Goal: Task Accomplishment & Management: Manage account settings

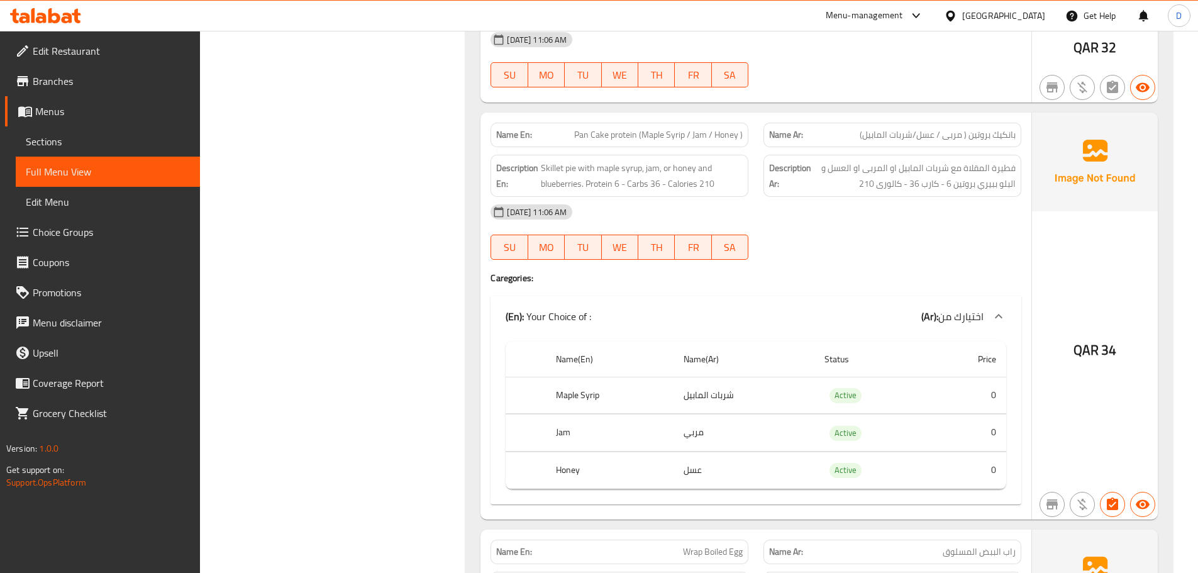
scroll to position [817, 0]
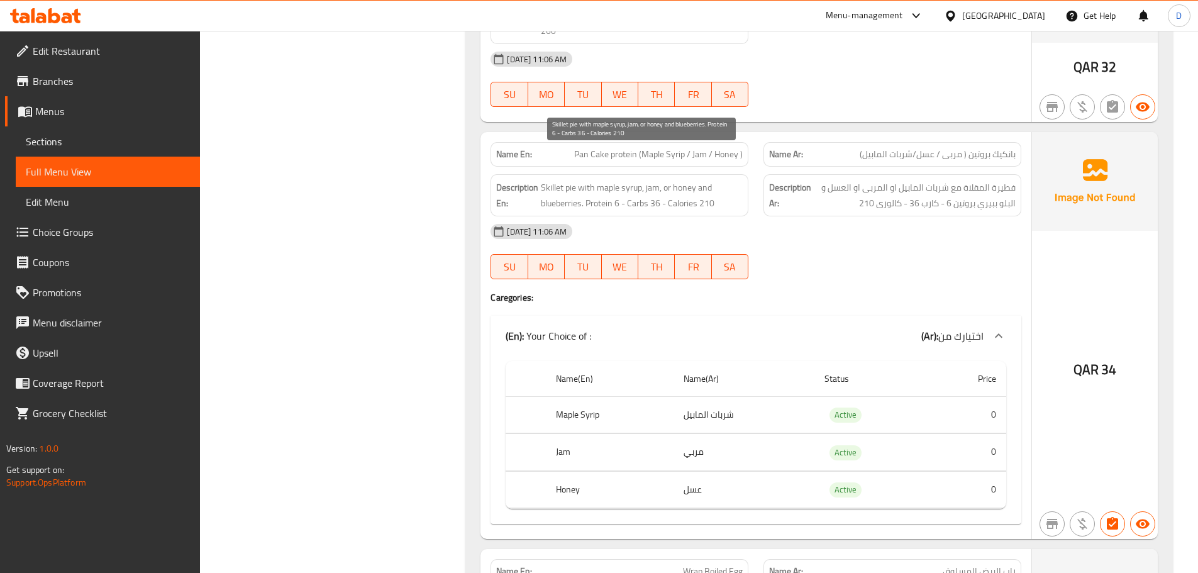
click at [556, 180] on span "Skillet pie with maple syrup, jam, or honey and blueberries. Protein 6 - Carbs …" at bounding box center [642, 195] width 202 height 31
copy span "Skillet"
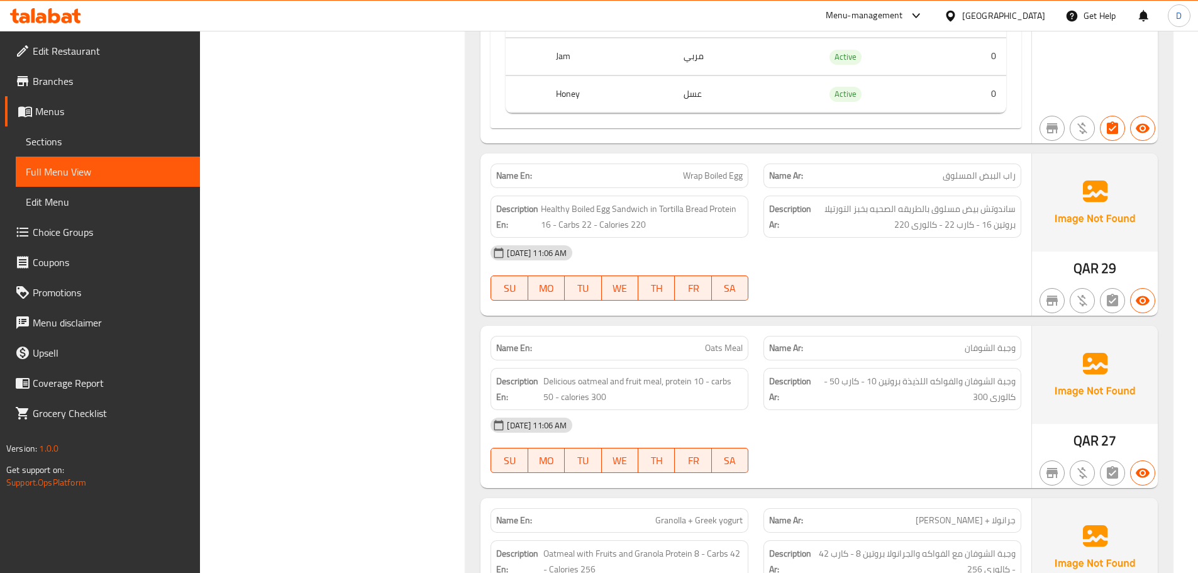
scroll to position [1218, 0]
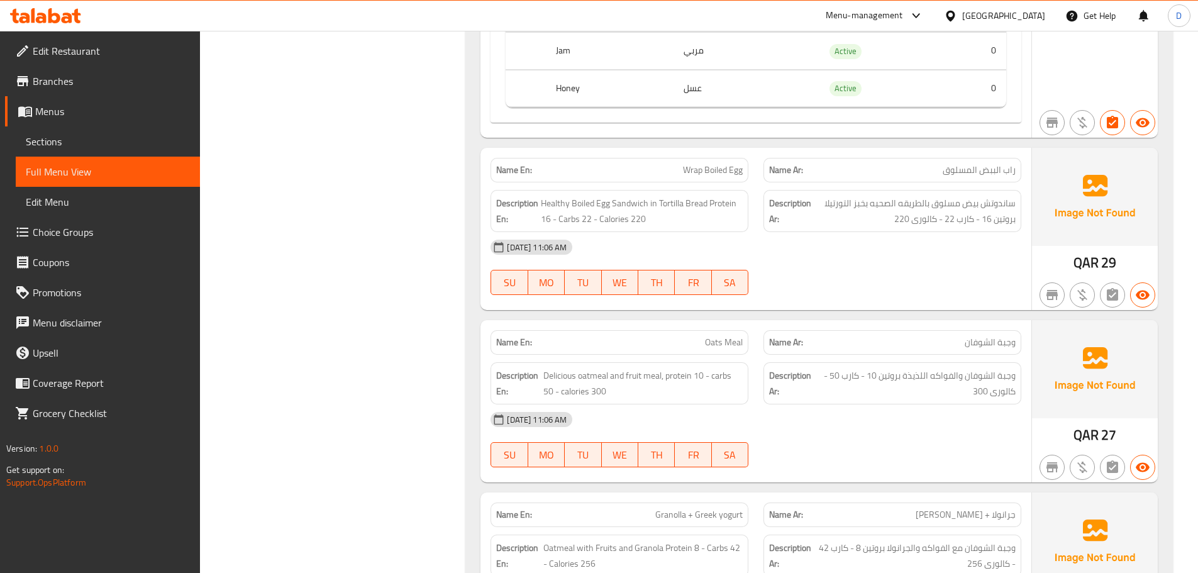
click at [736, 163] on span "Wrap Boiled Egg" at bounding box center [713, 169] width 60 height 13
copy span "Wrap Boiled Egg"
click at [692, 163] on span "Wrap Boiled Egg" at bounding box center [713, 169] width 60 height 13
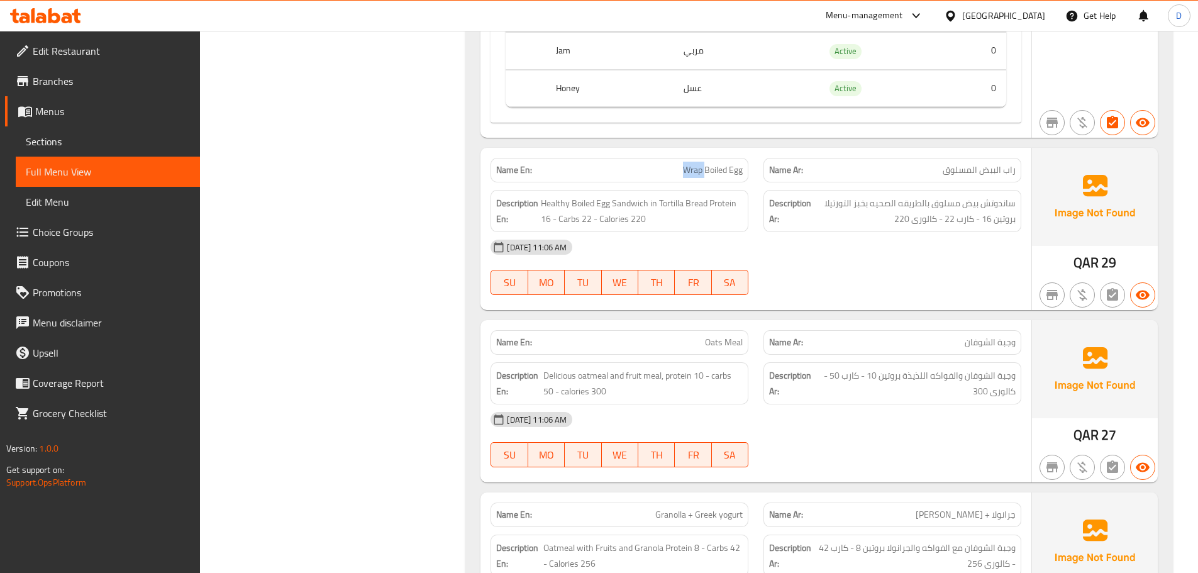
click at [692, 163] on span "Wrap Boiled Egg" at bounding box center [713, 169] width 60 height 13
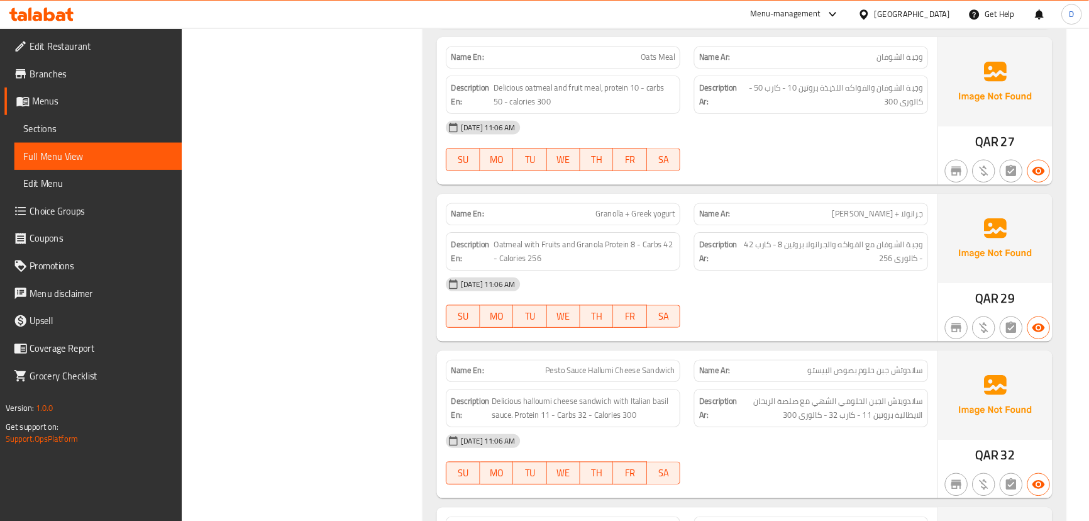
scroll to position [1497, 0]
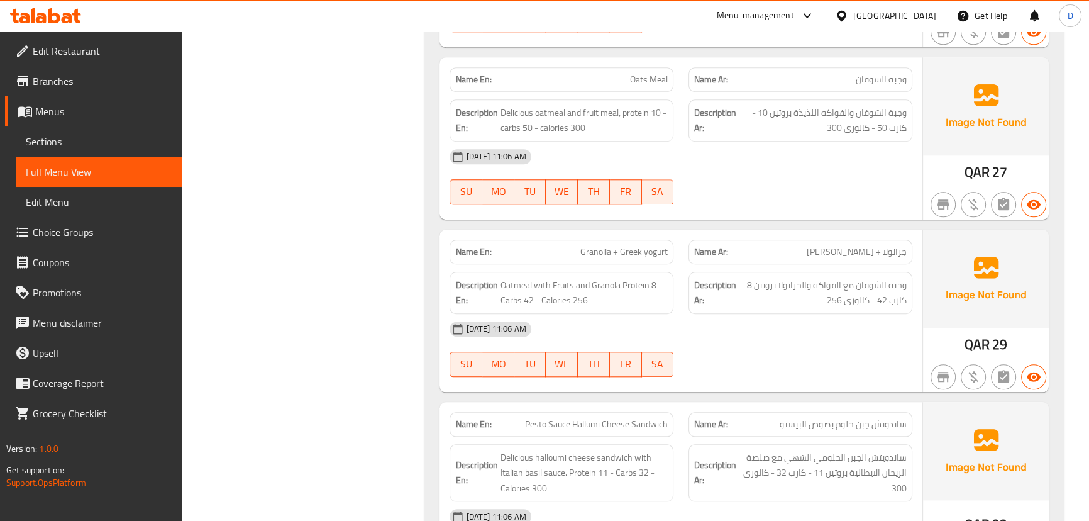
click at [644, 79] on span "Oats Meal" at bounding box center [649, 79] width 38 height 13
copy span "Oats Meal"
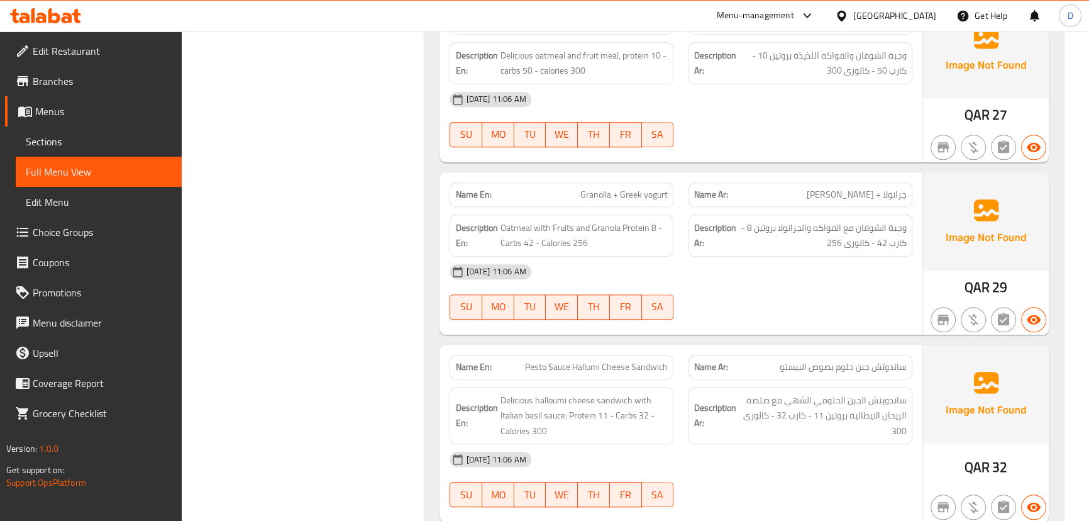
scroll to position [1611, 0]
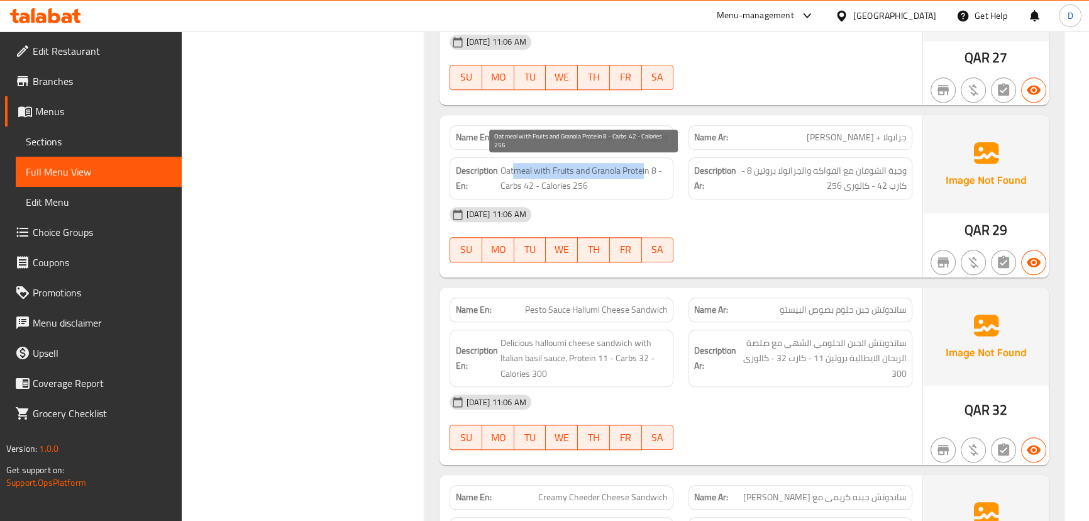
drag, startPoint x: 514, startPoint y: 165, endPoint x: 643, endPoint y: 160, distance: 129.0
click at [643, 163] on span "Oatmeal with Fruits and Granola Protein 8 - Carbs 42 - Calories 256" at bounding box center [584, 178] width 168 height 31
click at [642, 177] on span "Oatmeal with Fruits and Granola Protein 8 - Carbs 42 - Calories 256" at bounding box center [584, 178] width 168 height 31
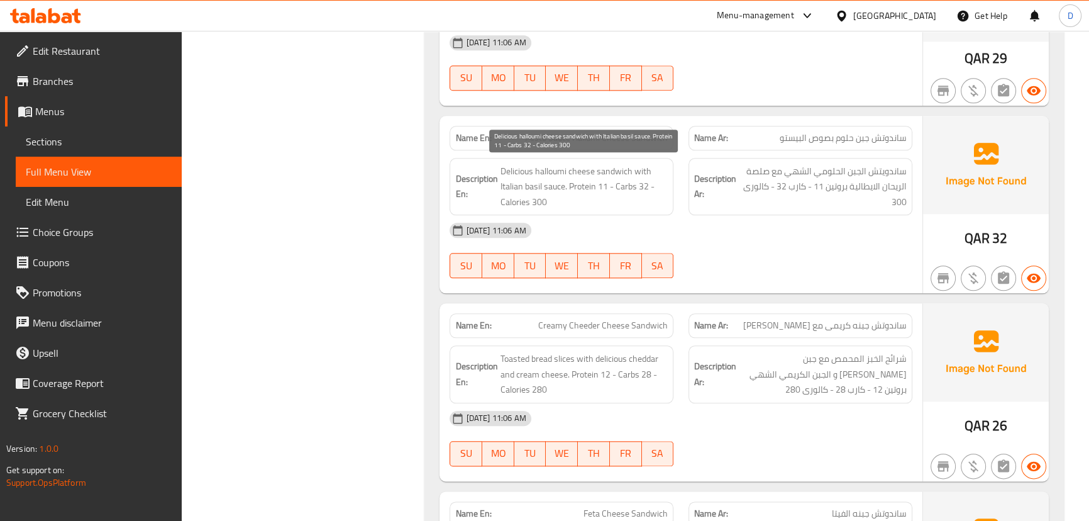
scroll to position [1840, 0]
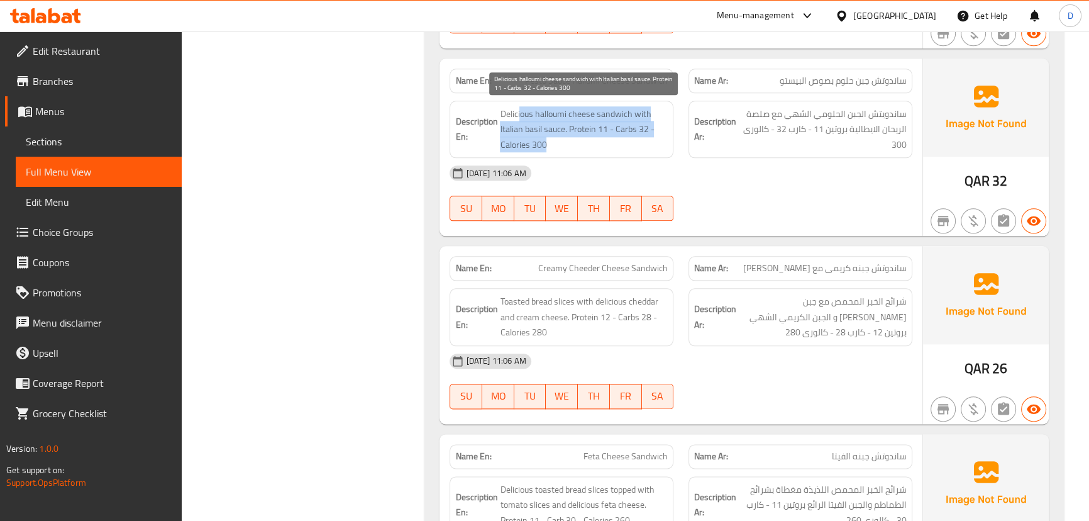
drag, startPoint x: 521, startPoint y: 114, endPoint x: 615, endPoint y: 145, distance: 99.8
click at [615, 145] on span "Delicious halloumi cheese sandwich with Italian basil sauce. Protein 11 - Carbs…" at bounding box center [584, 129] width 168 height 47
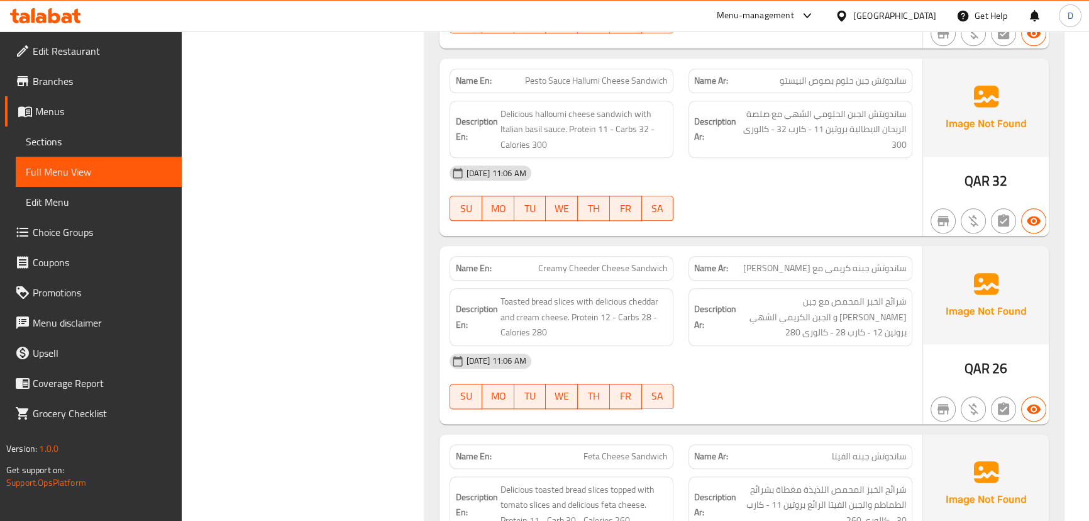
click at [568, 86] on span "Pesto Sauce Hallumi Cheese Sandwich" at bounding box center [596, 80] width 143 height 13
copy span "Pesto Sauce Hallumi Cheese Sandwich"
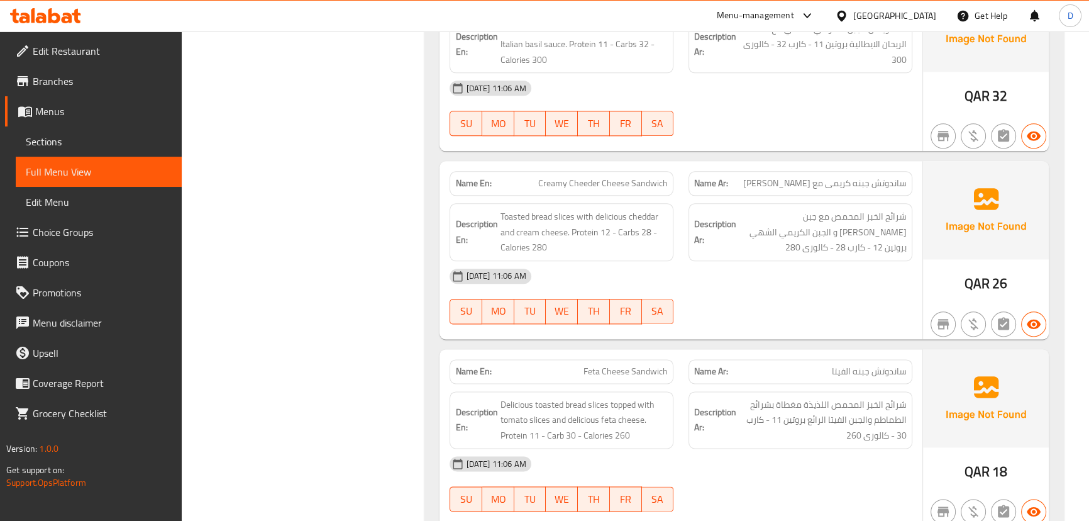
scroll to position [1954, 0]
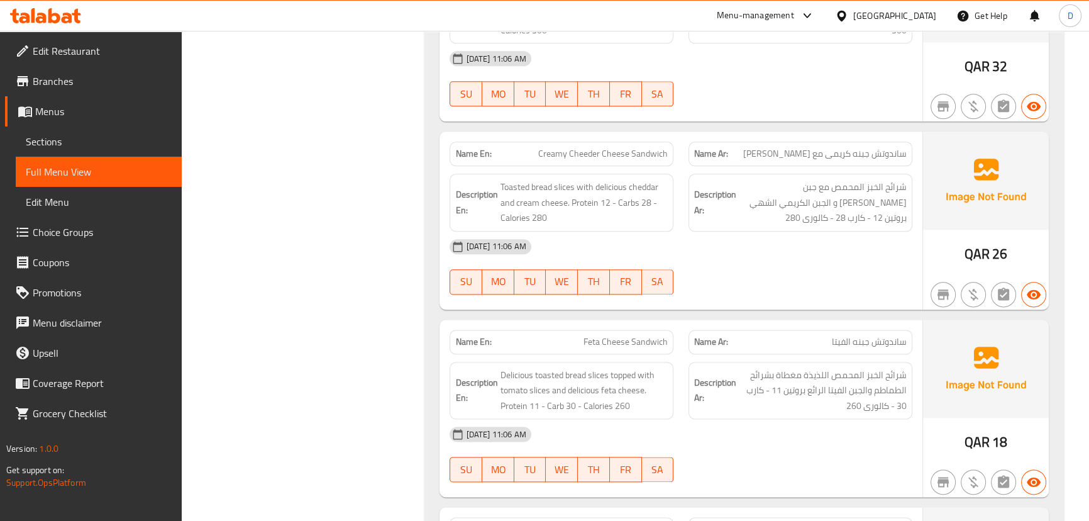
click at [587, 147] on span "Creamy Cheeder Cheese Sandwich" at bounding box center [603, 153] width 130 height 13
copy span "Cheeder"
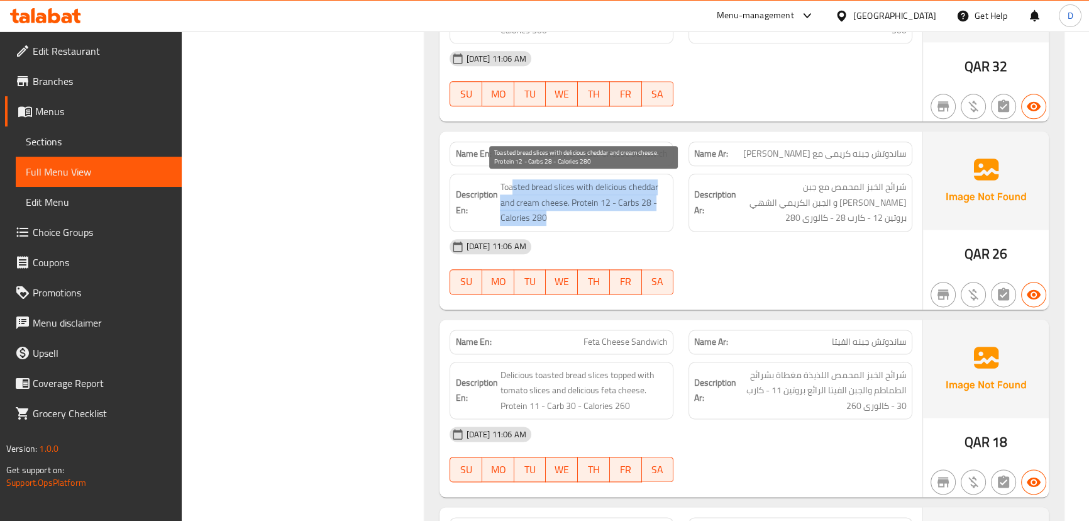
drag, startPoint x: 513, startPoint y: 182, endPoint x: 571, endPoint y: 207, distance: 63.6
click at [571, 207] on span "Toasted bread slices with delicious cheddar and cream cheese. Protein 12 - Carb…" at bounding box center [584, 202] width 168 height 47
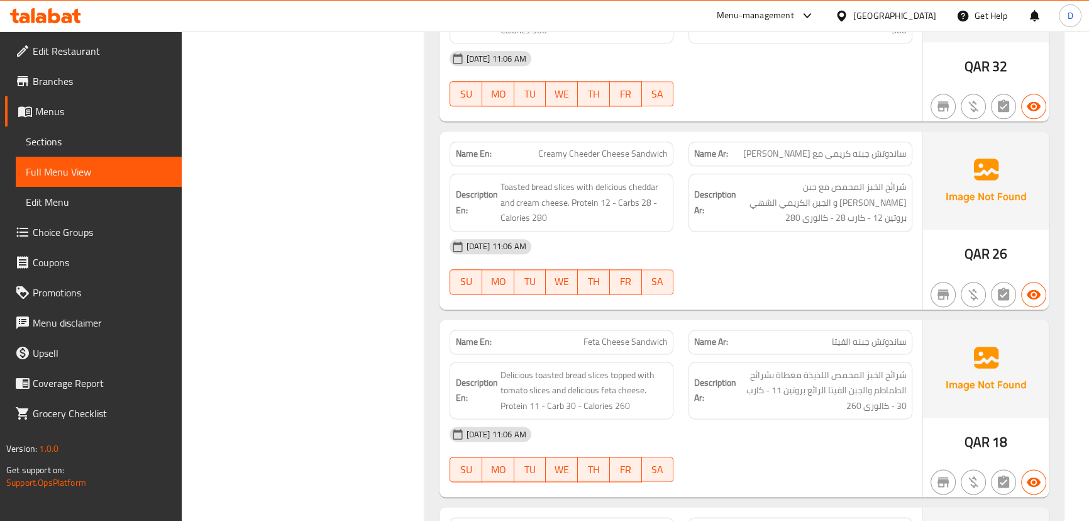
click at [546, 163] on div "Name En: Creamy Cheeder Cheese Sandwich" at bounding box center [561, 153] width 224 height 25
click at [551, 157] on span "Creamy Cheeder Cheese Sandwich" at bounding box center [603, 153] width 130 height 13
copy span "Creamy Cheeder Cheese Sandwich"
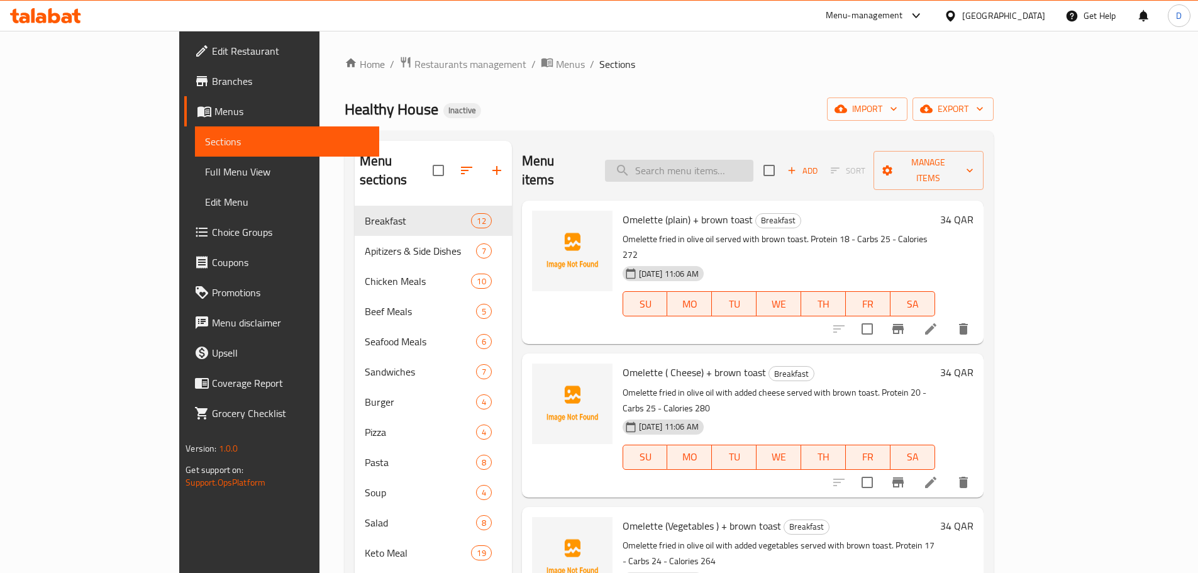
click at [726, 165] on input "search" at bounding box center [679, 171] width 148 height 22
paste input "Skillet"
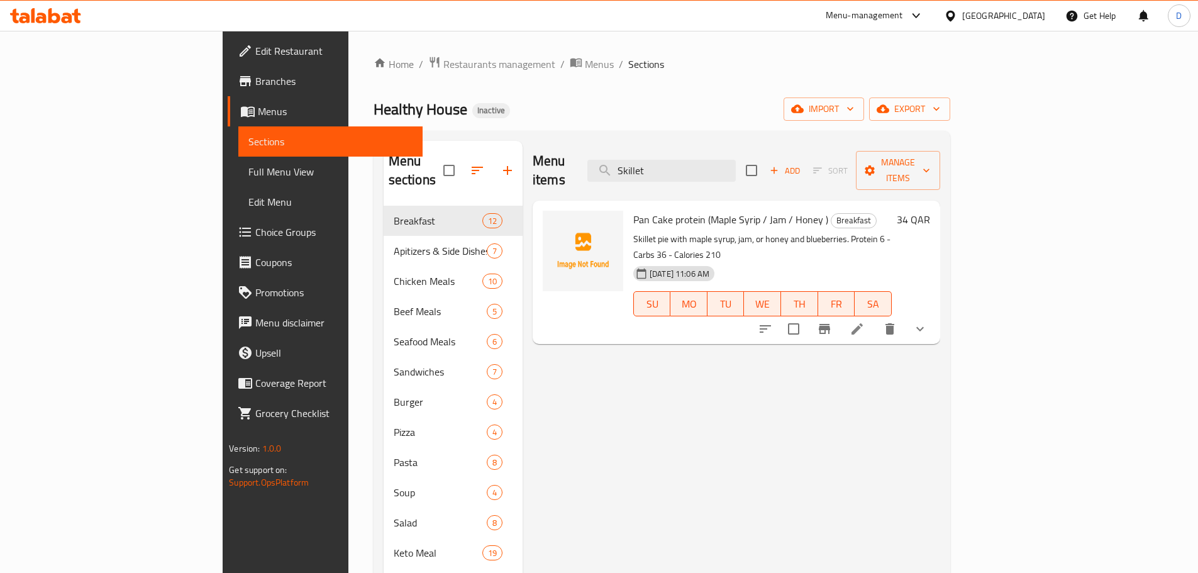
type input "Skillet"
click at [874, 317] on li at bounding box center [856, 328] width 35 height 23
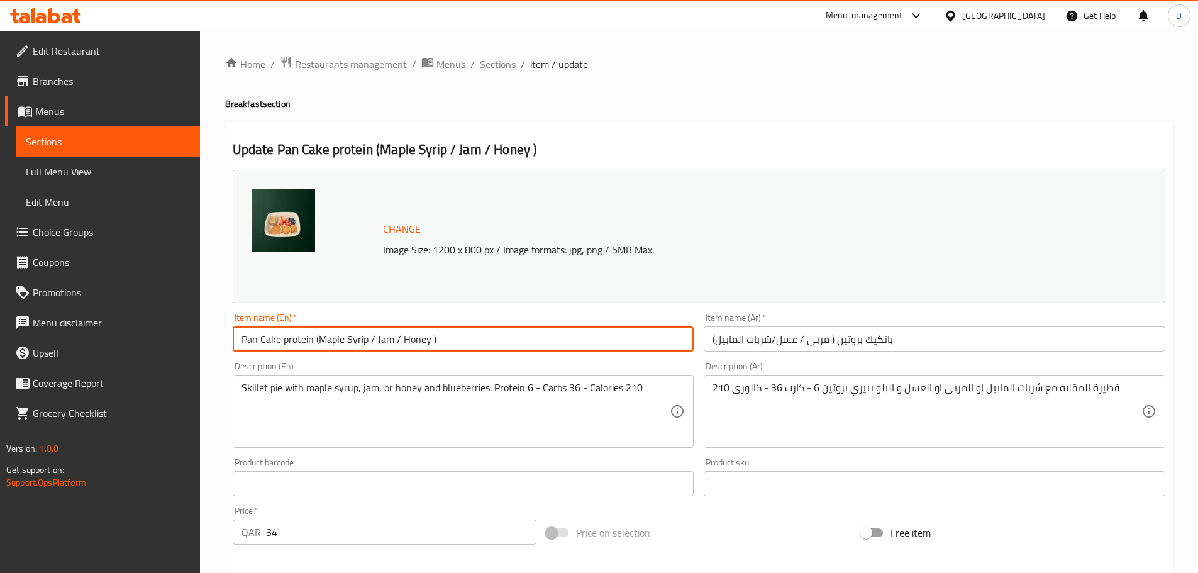
click at [245, 337] on input "Pan Cake protein (Maple Syrip / Jam / Honey )" at bounding box center [463, 338] width 461 height 25
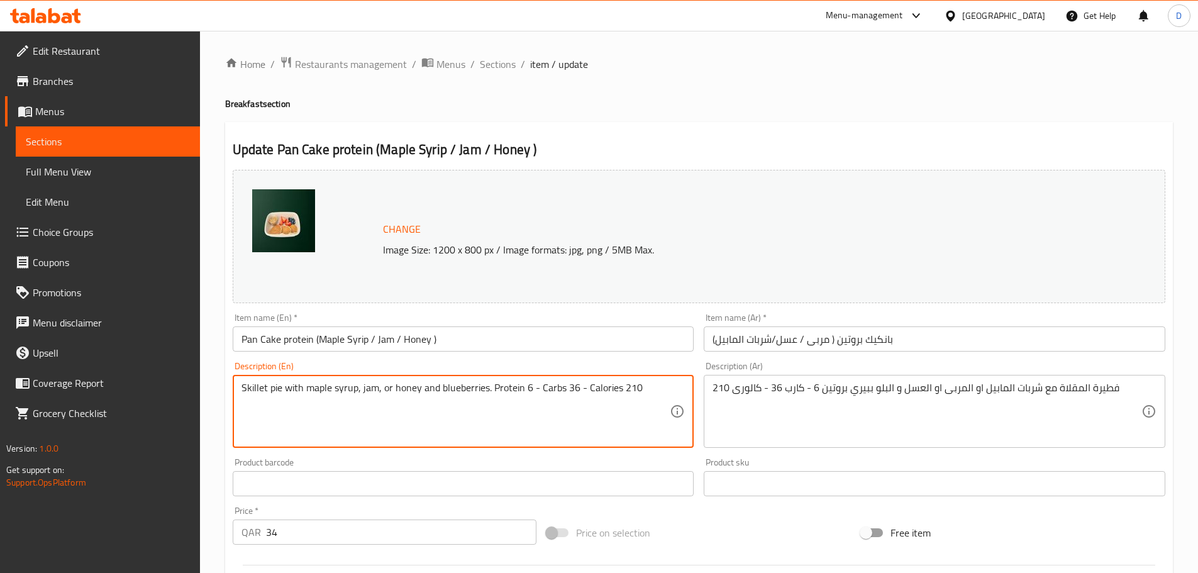
click at [255, 383] on textarea "Skillet pie with maple syrup, jam, or honey and blueberries. Protein 6 - Carbs …" at bounding box center [455, 412] width 429 height 60
paste textarea "Pan"
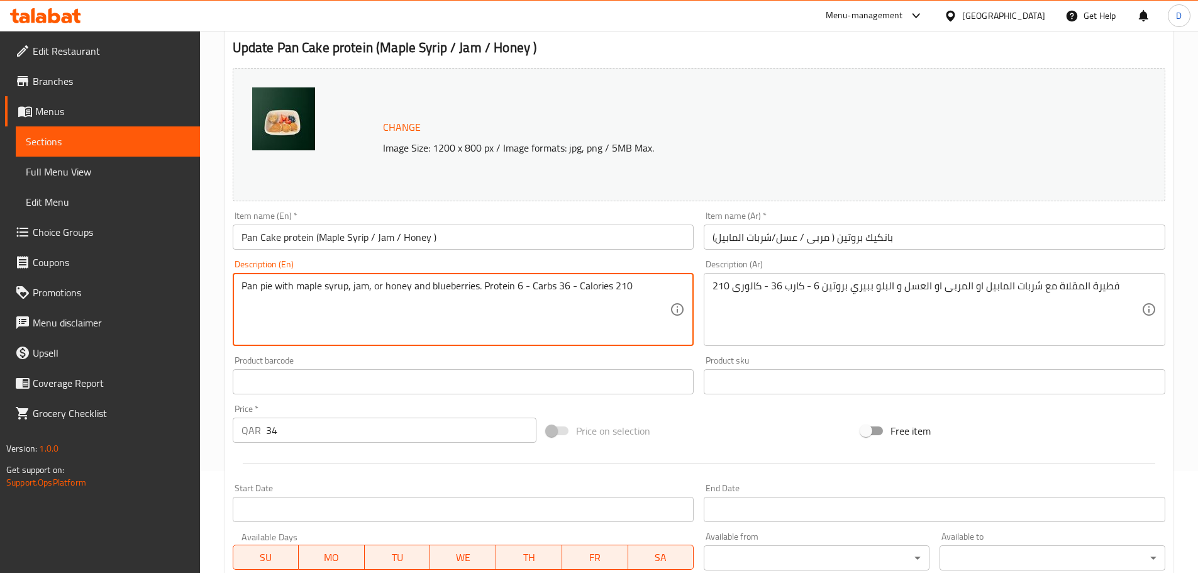
scroll to position [126, 0]
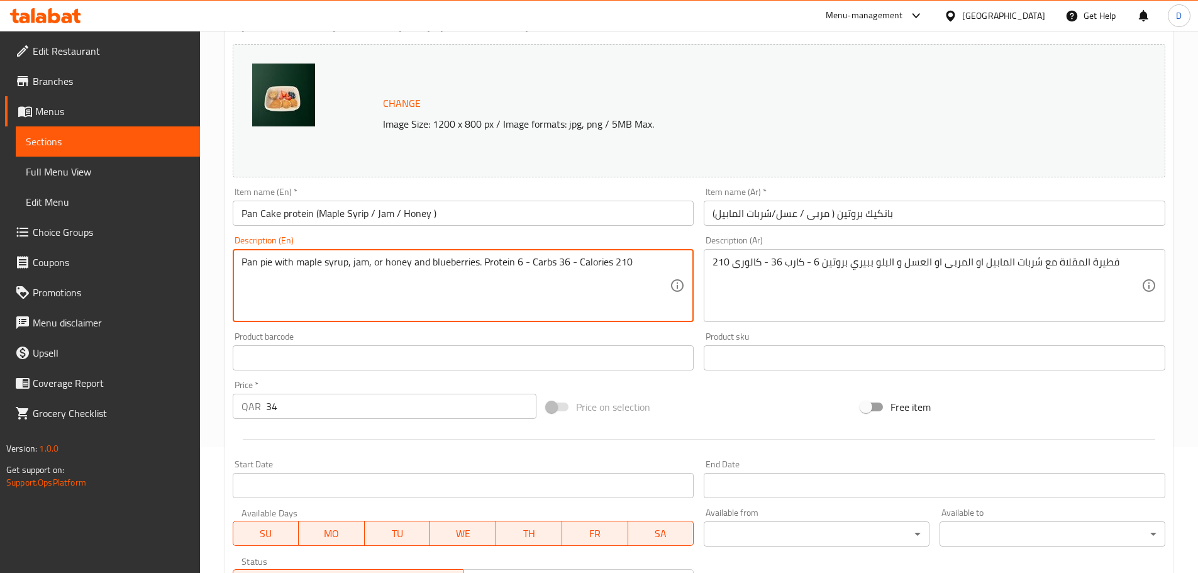
type textarea "Pan pie with maple syrup, jam, or honey and blueberries. Protein 6 - Carbs 36 -…"
click at [351, 214] on input "Pan Cake protein (Maple Syrip / Jam / Honey )" at bounding box center [463, 213] width 461 height 25
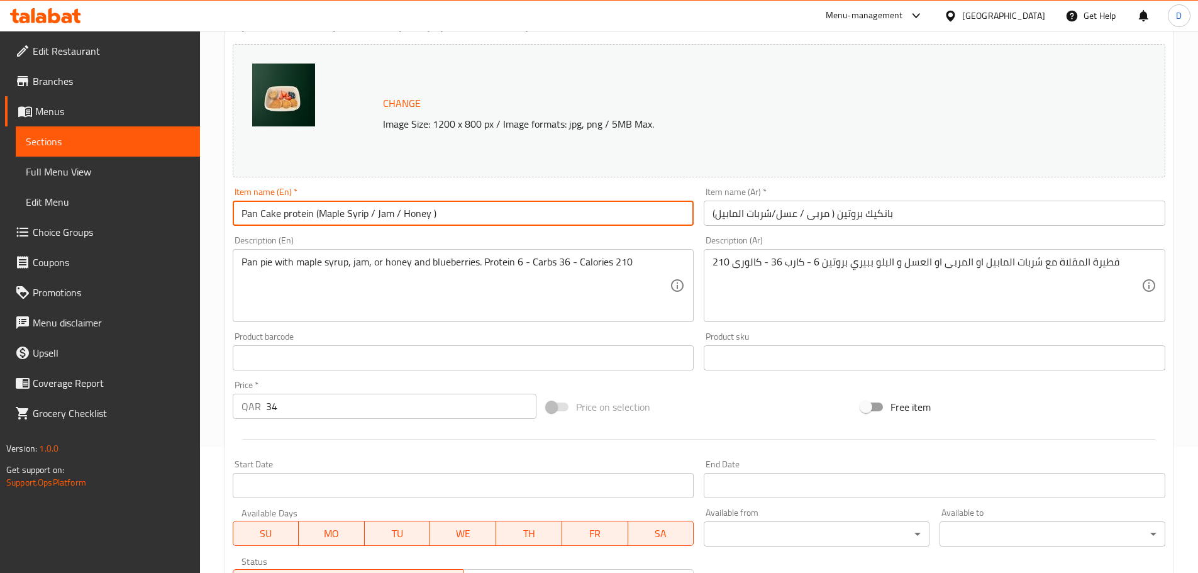
click at [351, 214] on input "Pan Cake protein (Maple Syrip / Jam / Honey )" at bounding box center [463, 213] width 461 height 25
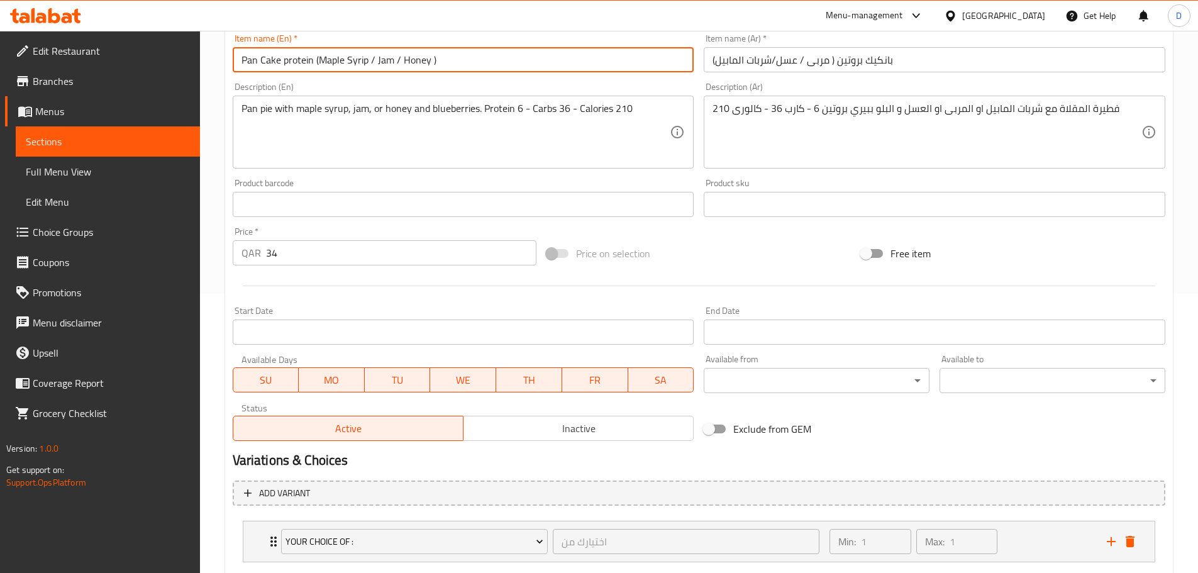
scroll to position [229, 0]
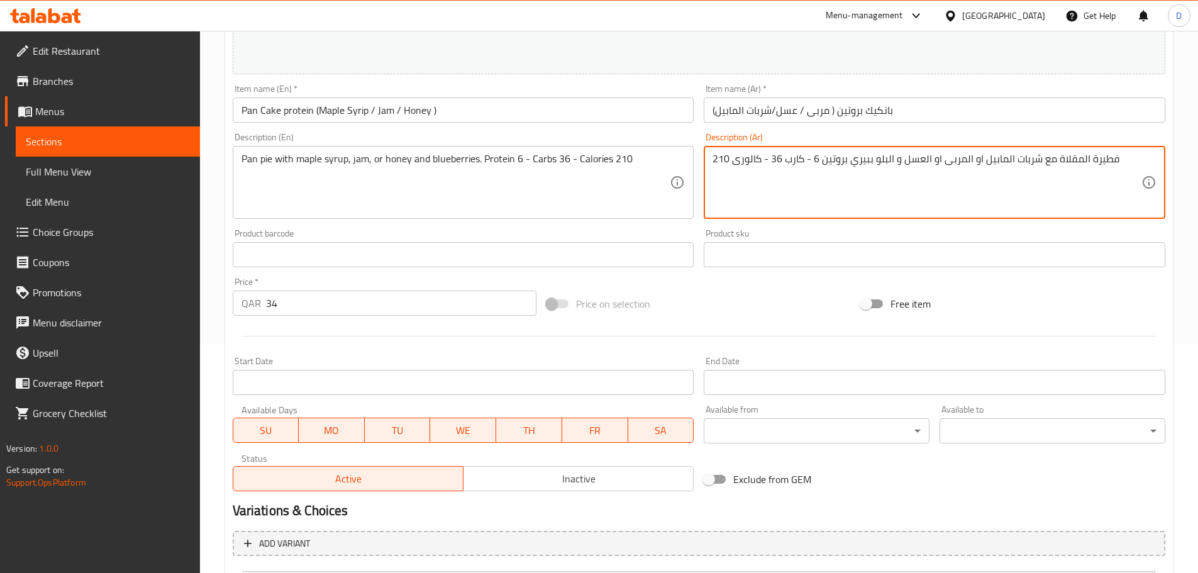
drag, startPoint x: 1025, startPoint y: 160, endPoint x: 1013, endPoint y: 160, distance: 11.3
click at [1013, 160] on textarea "فطيرة المقلاة مع شربات المابيل او المربى او العسل و البلو ببيري بروتين 6 - كارب…" at bounding box center [926, 183] width 429 height 60
click at [988, 160] on textarea "فطيرة المقلاة مع شراب المابيل او المربى او العسل و البلو ببيري بروتين 6 - كارب …" at bounding box center [926, 183] width 429 height 60
click at [1002, 159] on textarea "فطيرة المقلاة مع شراب المابيل او المربى او العسل و البلو ببيري بروتين 6 - كارب …" at bounding box center [926, 183] width 429 height 60
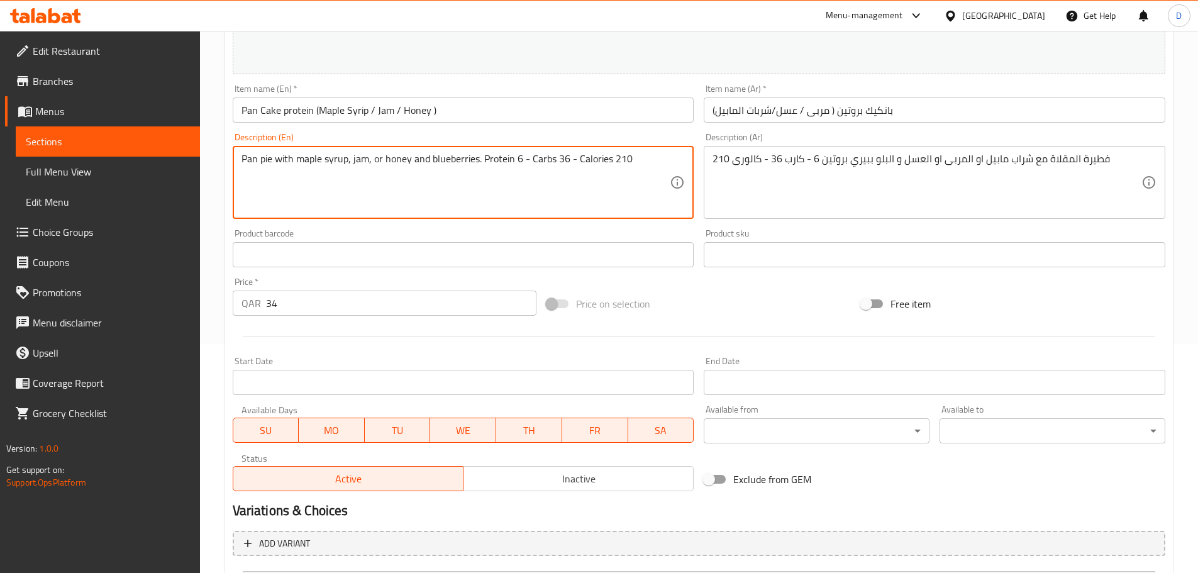
click at [307, 160] on textarea "Pan pie with maple syrup, jam, or honey and blueberries. Protein 6 - Carbs 36 -…" at bounding box center [455, 183] width 429 height 60
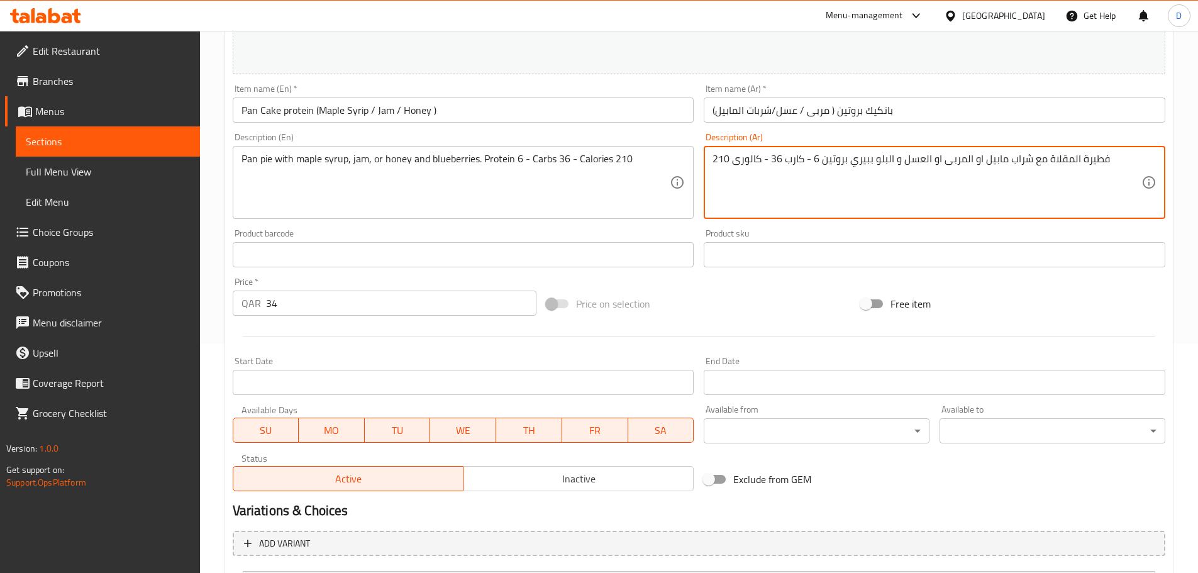
drag, startPoint x: 1027, startPoint y: 163, endPoint x: 984, endPoint y: 168, distance: 43.0
paste textarea
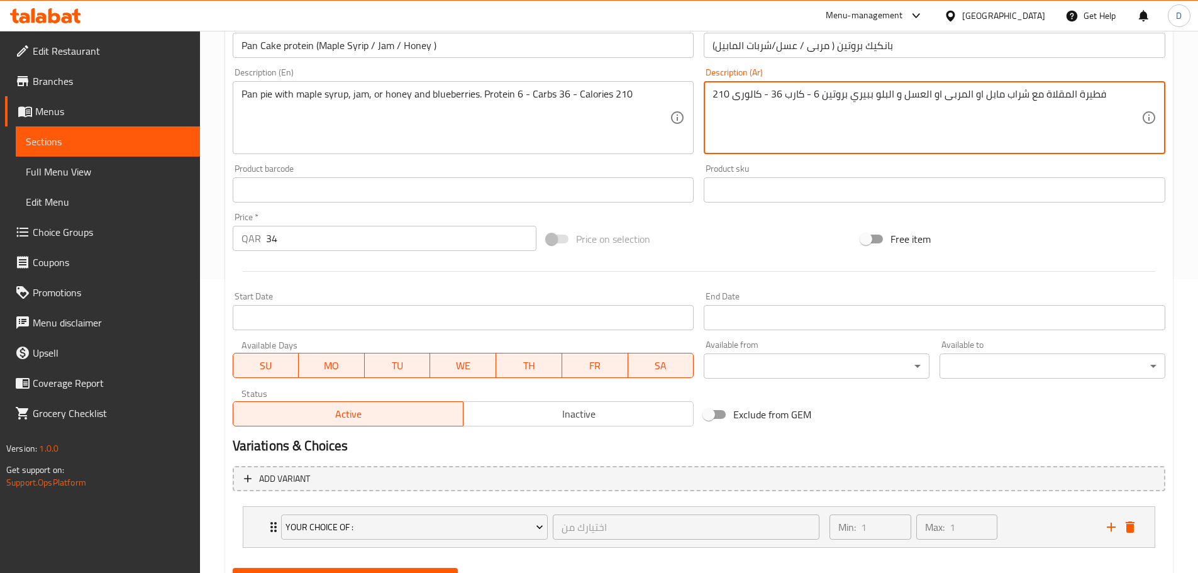
scroll to position [355, 0]
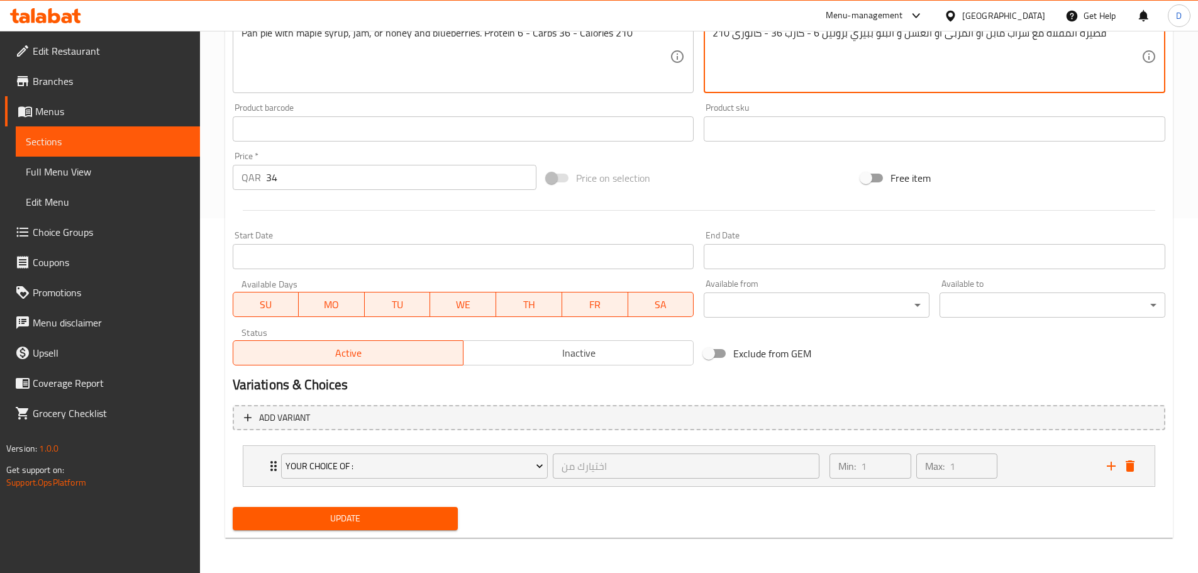
type textarea "فطيرة المقلاة مع شراب مابل او المربى او العسل و البلو ببيري بروتين 6 - كارب 36 …"
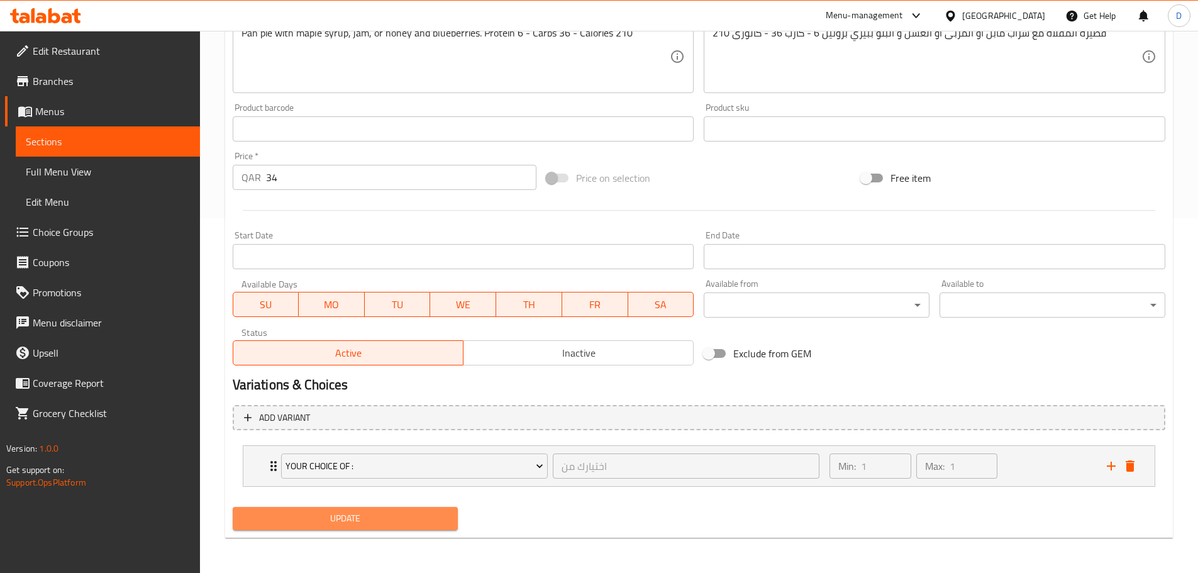
click at [322, 519] on span "Update" at bounding box center [346, 518] width 206 height 16
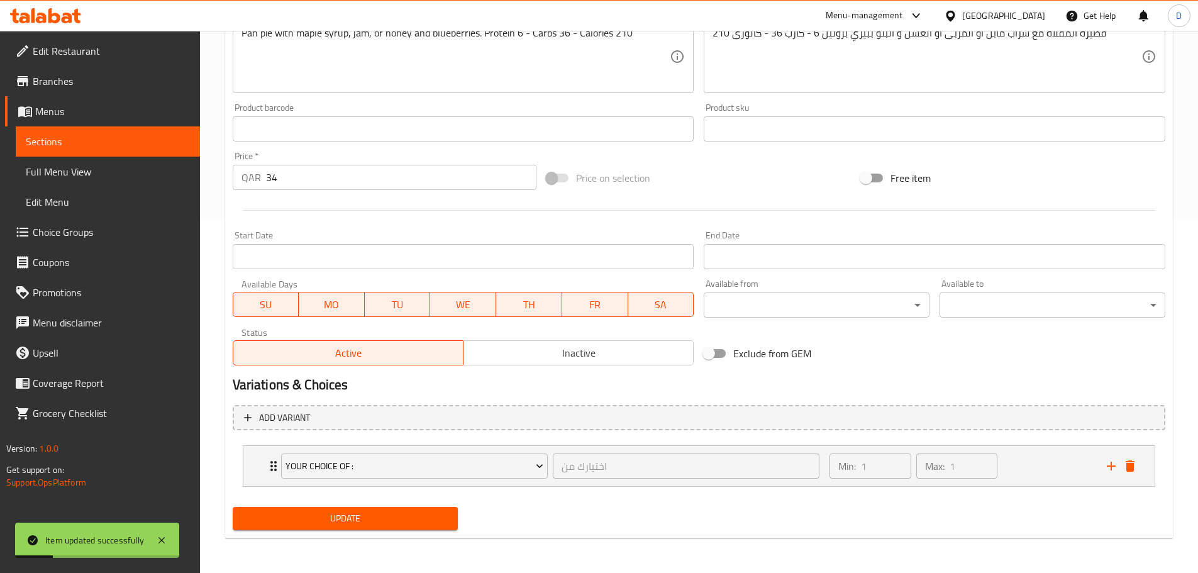
click at [85, 239] on span "Choice Groups" at bounding box center [111, 231] width 157 height 15
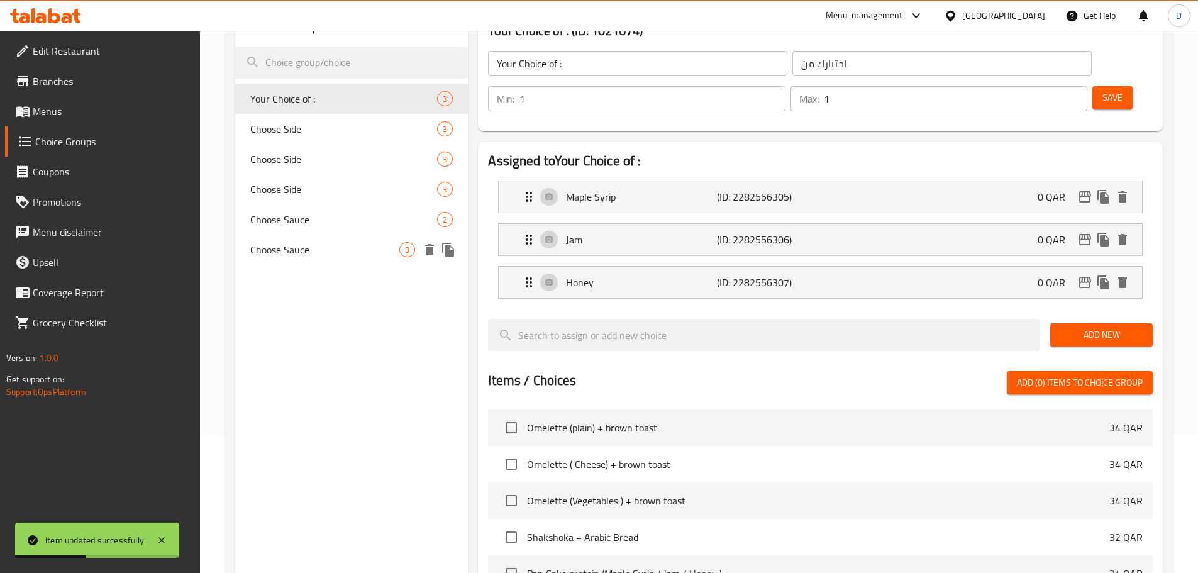
scroll to position [115, 0]
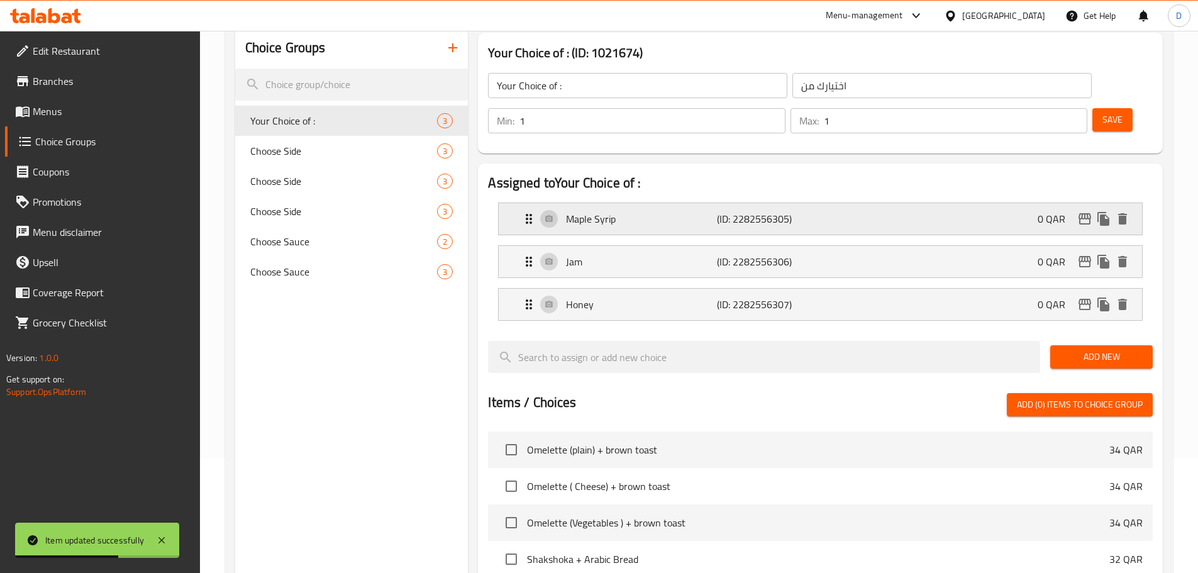
click at [658, 203] on div "Maple Syrip (ID: 2282556305) 0 QAR" at bounding box center [823, 218] width 605 height 31
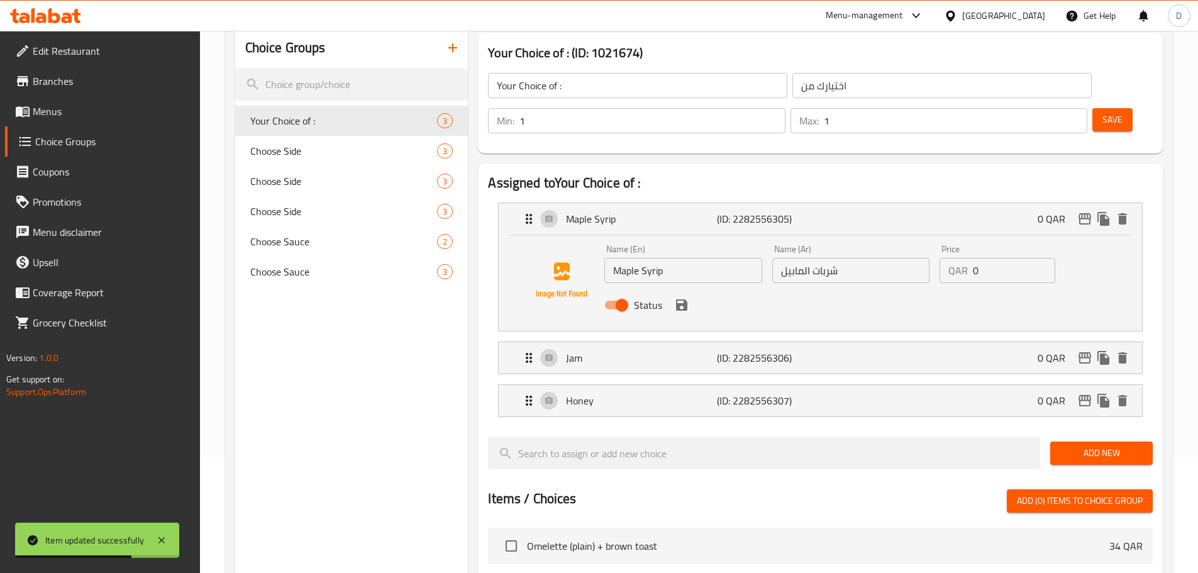
click at [795, 258] on input "شربات المابيل" at bounding box center [850, 270] width 157 height 25
paste input "ب ماب"
click at [680, 297] on icon "save" at bounding box center [681, 304] width 15 height 15
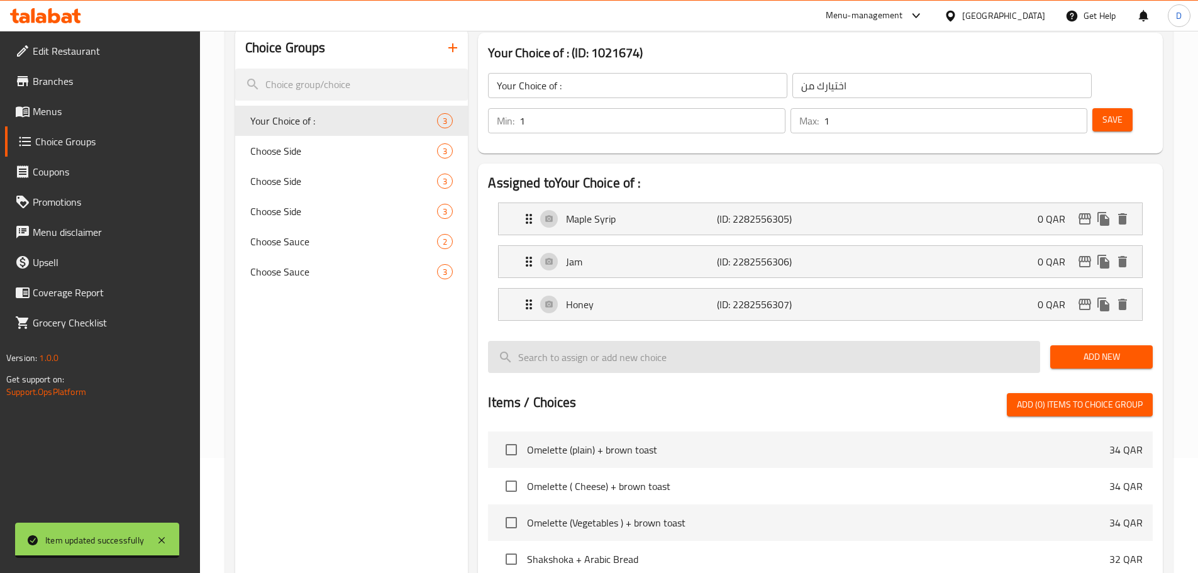
type input "شراب مابل"
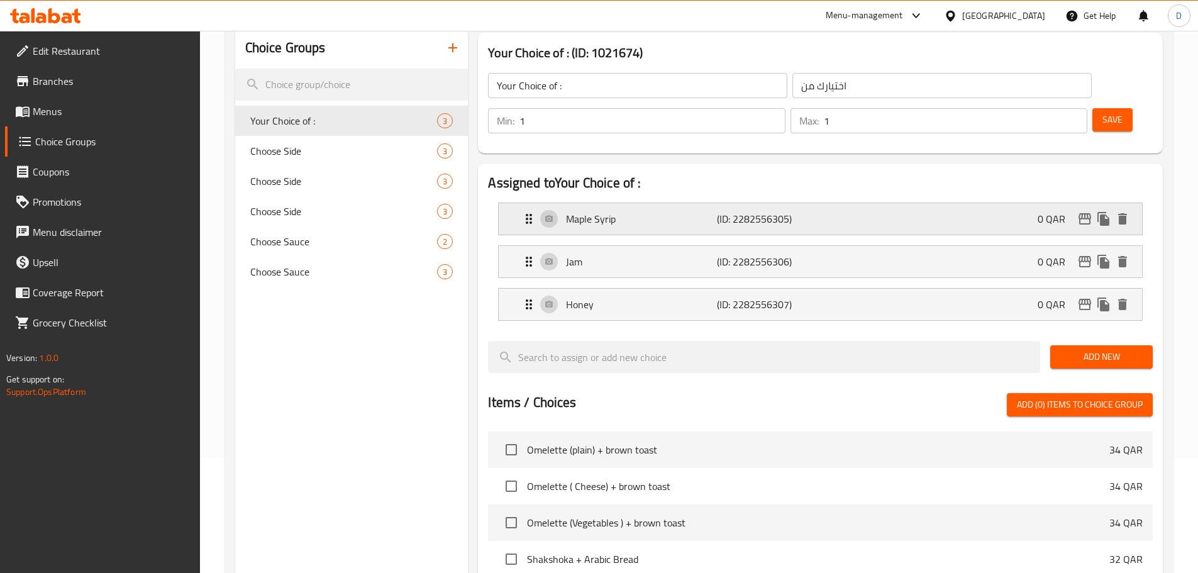
click at [706, 203] on div "Maple Syrip (ID: 2282556305) 0 QAR" at bounding box center [823, 218] width 605 height 31
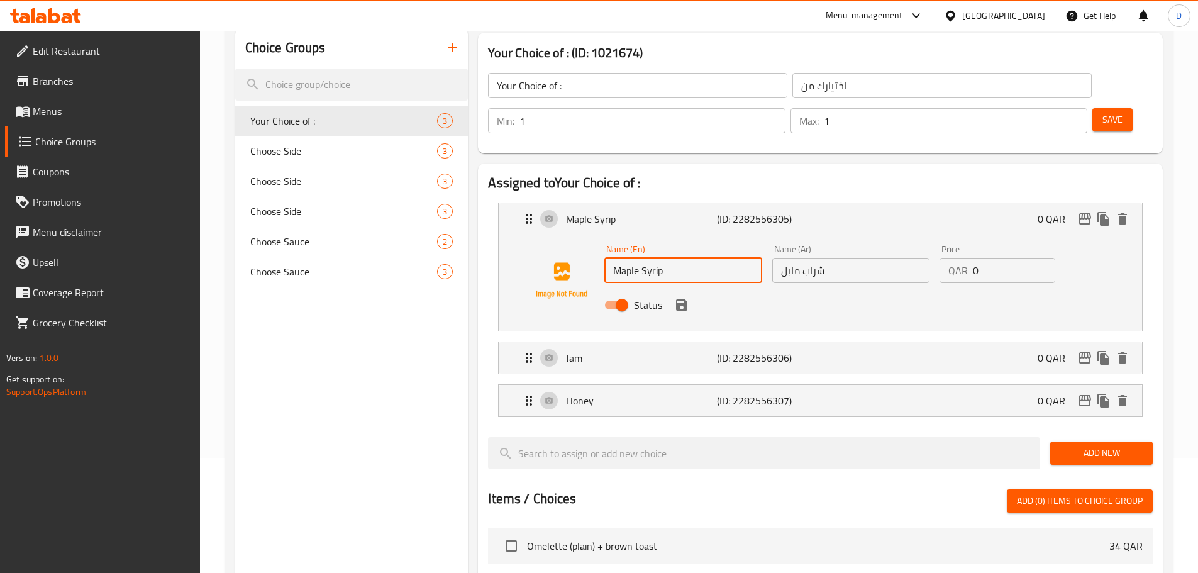
click at [725, 258] on input "Maple Syrip" at bounding box center [682, 270] width 157 height 25
drag, startPoint x: 678, startPoint y: 271, endPoint x: 803, endPoint y: 229, distance: 131.8
click at [679, 299] on icon "save" at bounding box center [681, 304] width 11 height 11
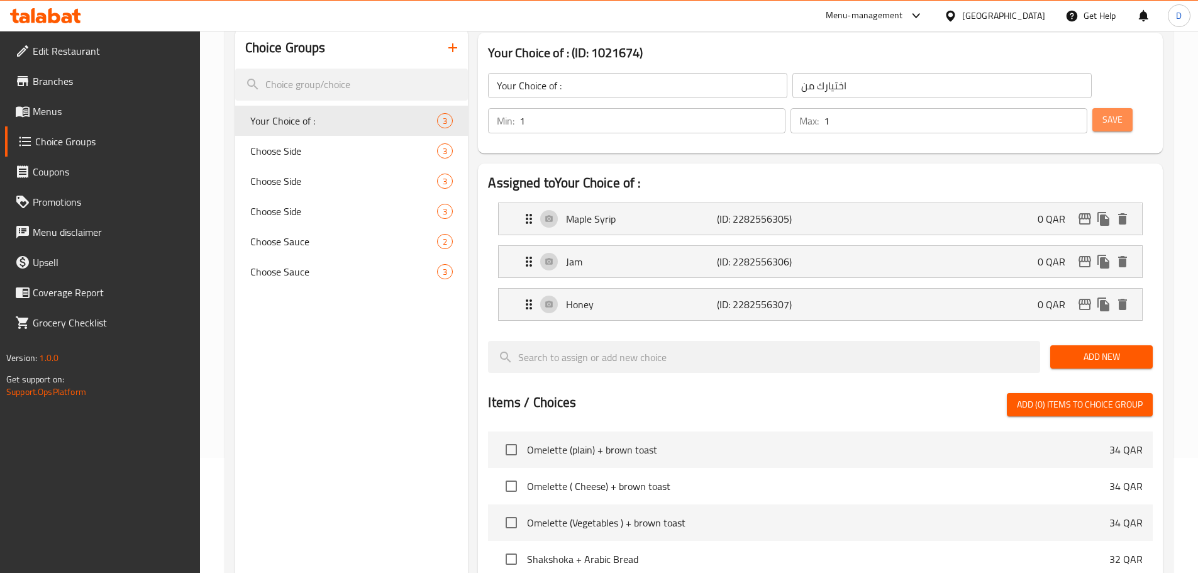
drag, startPoint x: 1104, startPoint y: 89, endPoint x: 692, endPoint y: 11, distance: 419.8
click at [1103, 108] on button "Save" at bounding box center [1112, 119] width 40 height 23
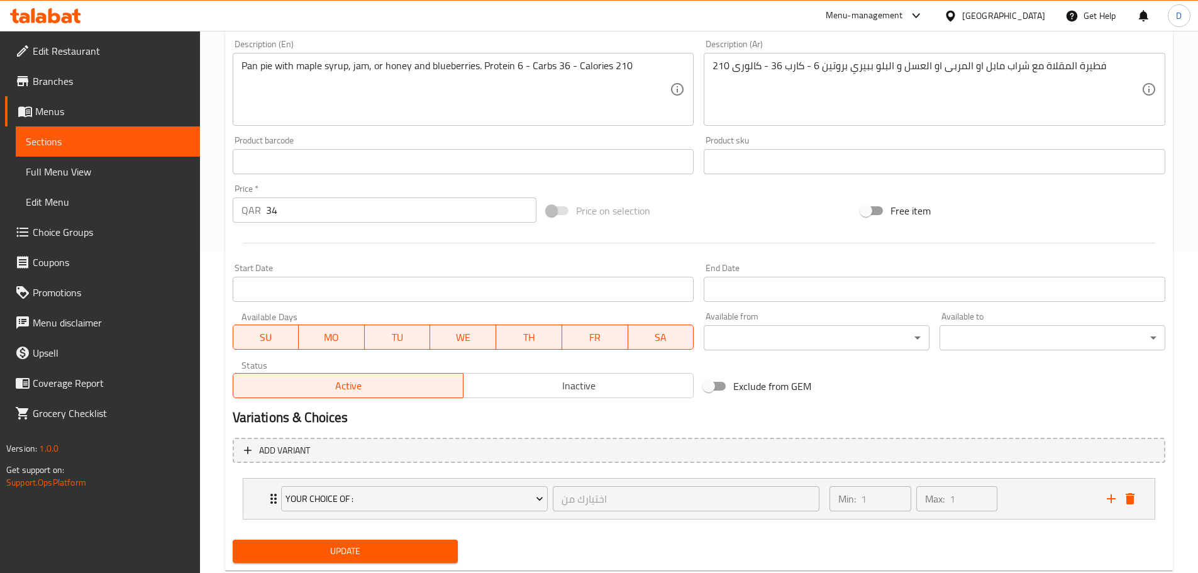
scroll to position [229, 0]
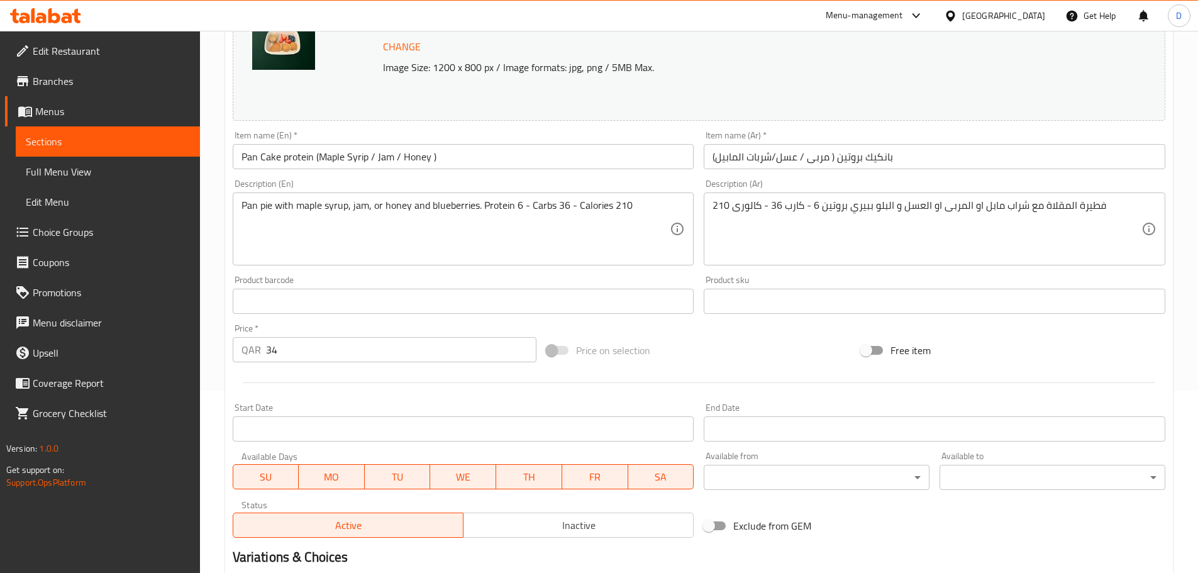
scroll to position [166, 0]
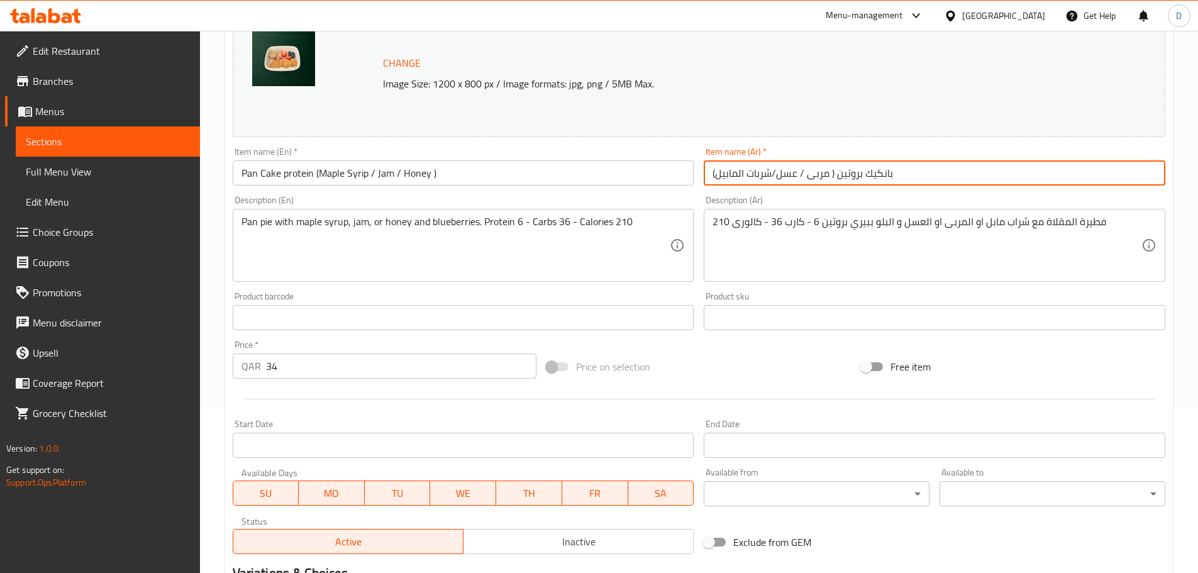
drag, startPoint x: 759, startPoint y: 175, endPoint x: 747, endPoint y: 175, distance: 11.9
click at [747, 175] on input "بانكيك بروتين ( مربى / عسل/شربات المابيل)" at bounding box center [933, 172] width 461 height 25
click at [722, 172] on input "بانكيك بروتين ( مربى / عسل/شراب المابيل)" at bounding box center [933, 172] width 461 height 25
click at [735, 178] on input "بانكيك بروتين ( مربى / عسل/شراب المابل)" at bounding box center [933, 172] width 461 height 25
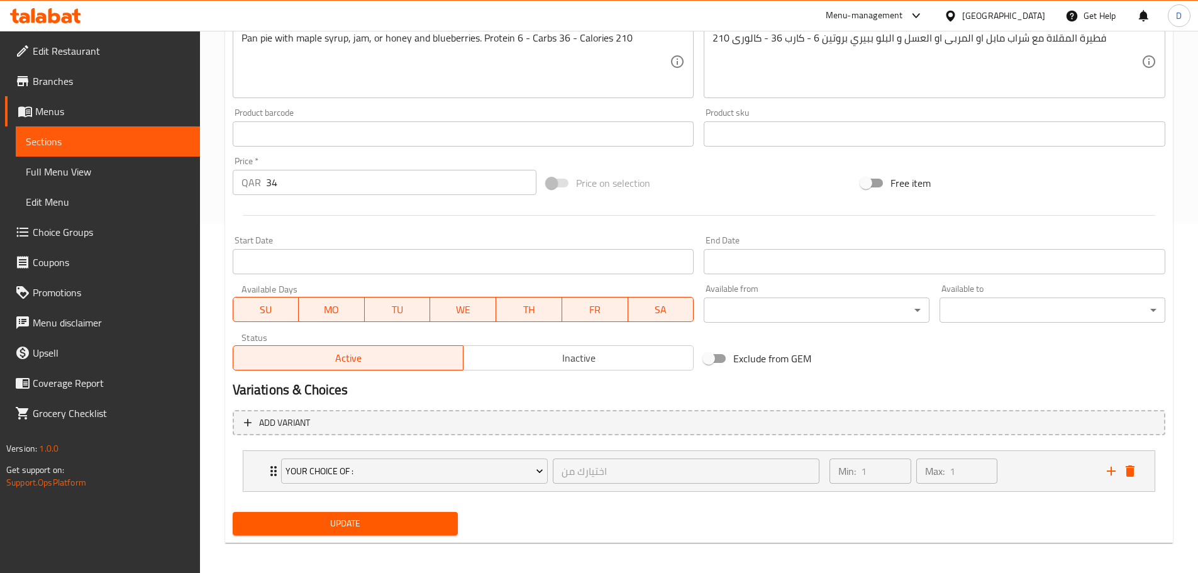
scroll to position [355, 0]
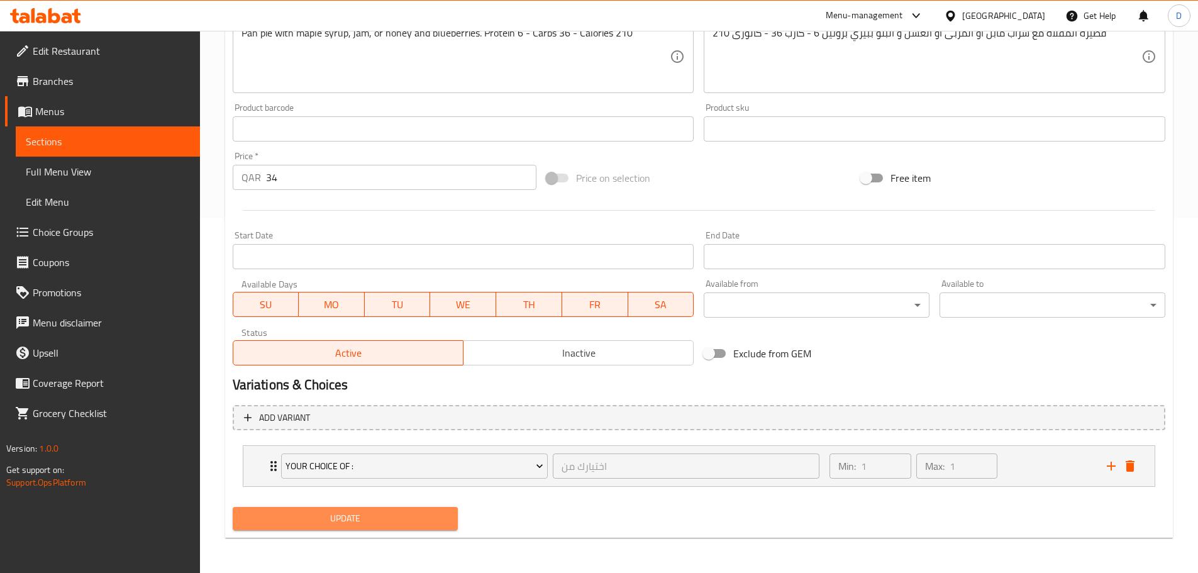
click at [411, 513] on span "Update" at bounding box center [346, 518] width 206 height 16
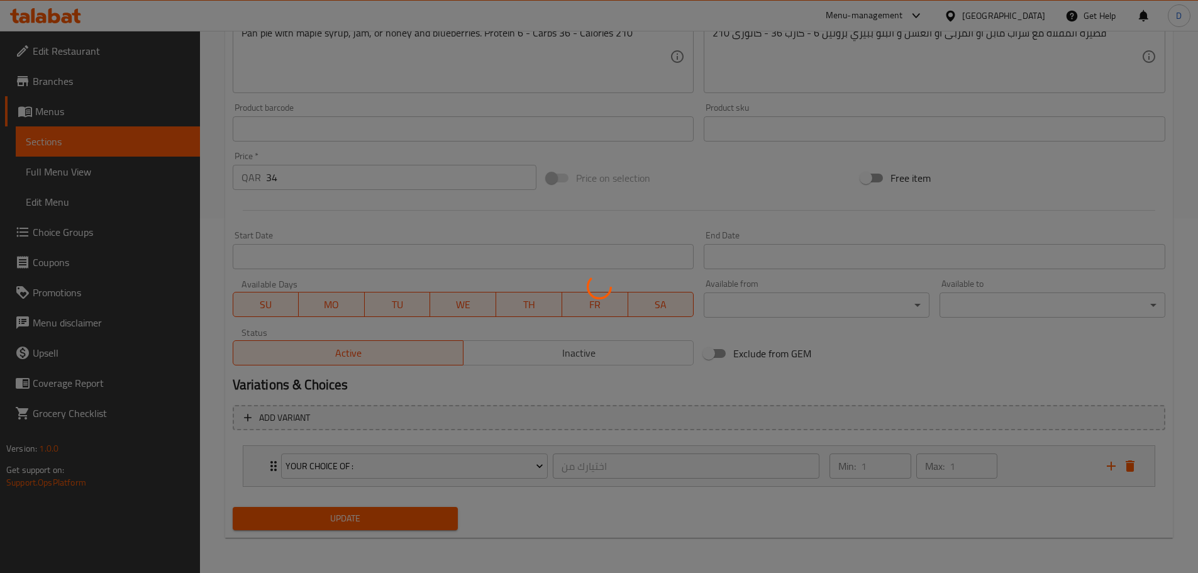
scroll to position [166, 0]
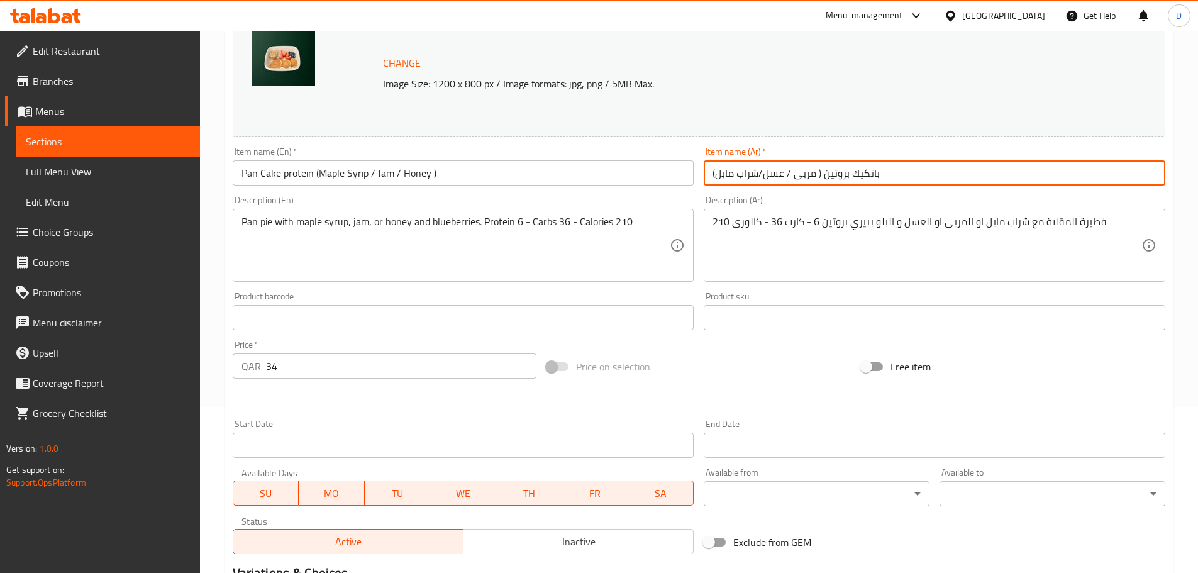
drag, startPoint x: 817, startPoint y: 174, endPoint x: 764, endPoint y: 178, distance: 52.4
click at [764, 178] on input "بانكيك بروتين ( مربى / عسل/شراب مابل)" at bounding box center [933, 172] width 461 height 25
click at [758, 175] on input "بانكيك بروتين (/شراب مابل)" at bounding box center [933, 172] width 461 height 25
click at [717, 169] on input "بانكيك بروتين (شراب مابل)" at bounding box center [933, 172] width 461 height 25
paste input "مربى / عسل"
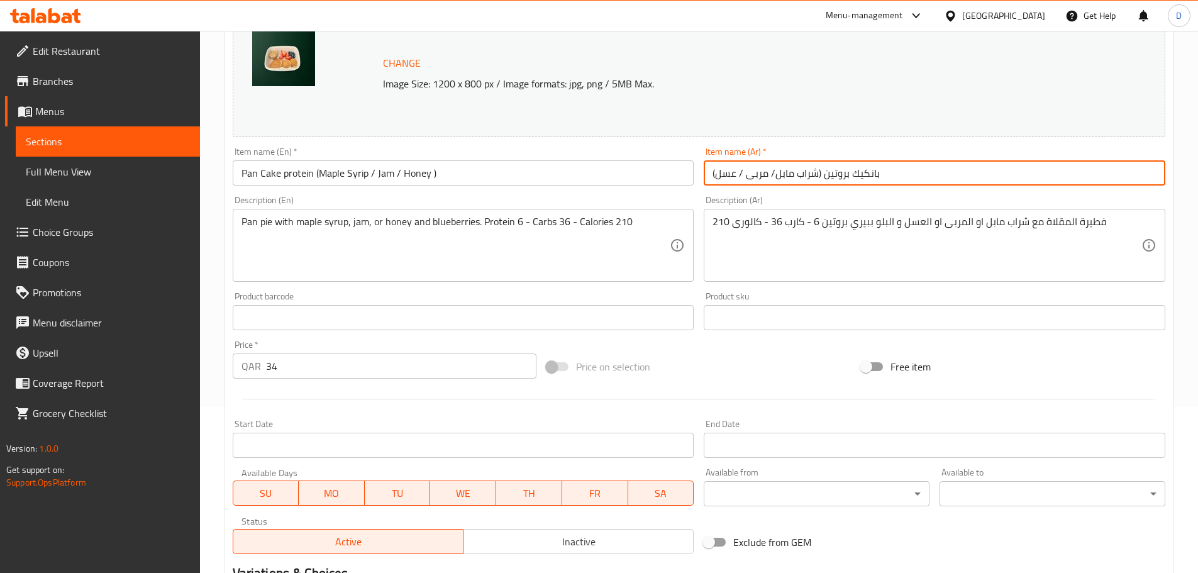
scroll to position [355, 0]
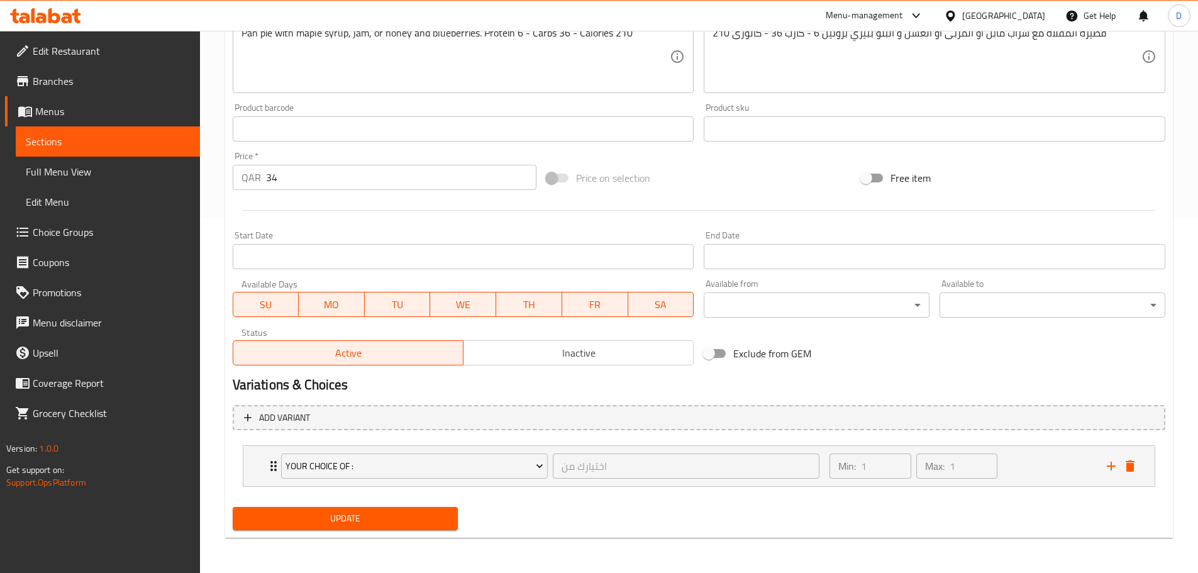
type input "بانكيك بروتين (شراب مابل/ مربى / عسل)"
click at [408, 520] on span "Update" at bounding box center [346, 518] width 206 height 16
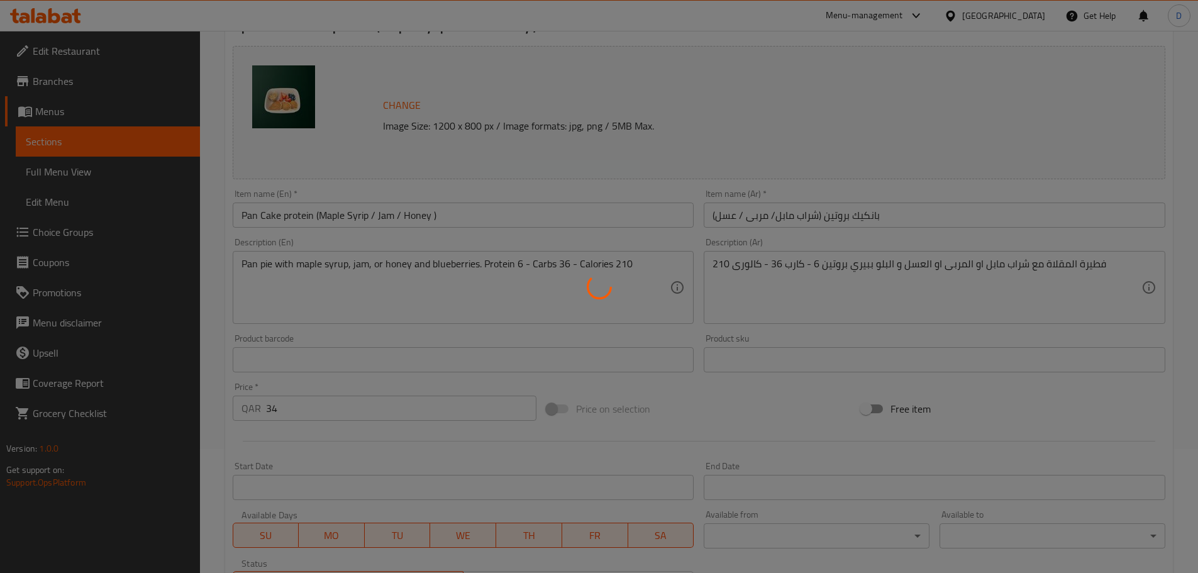
scroll to position [103, 0]
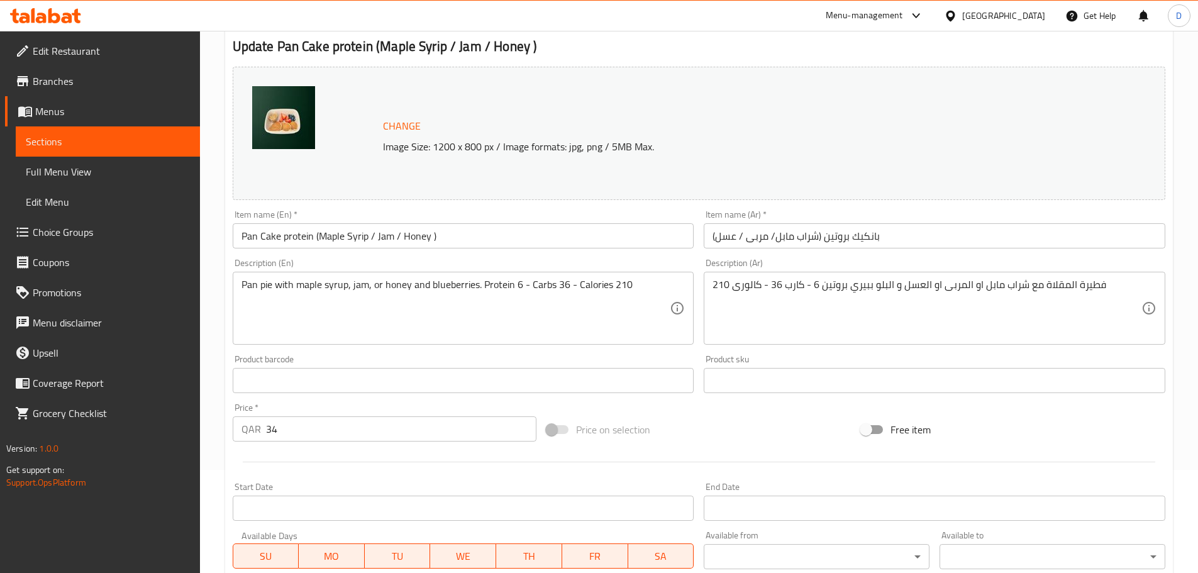
click at [190, 140] on span "Sections" at bounding box center [108, 141] width 164 height 15
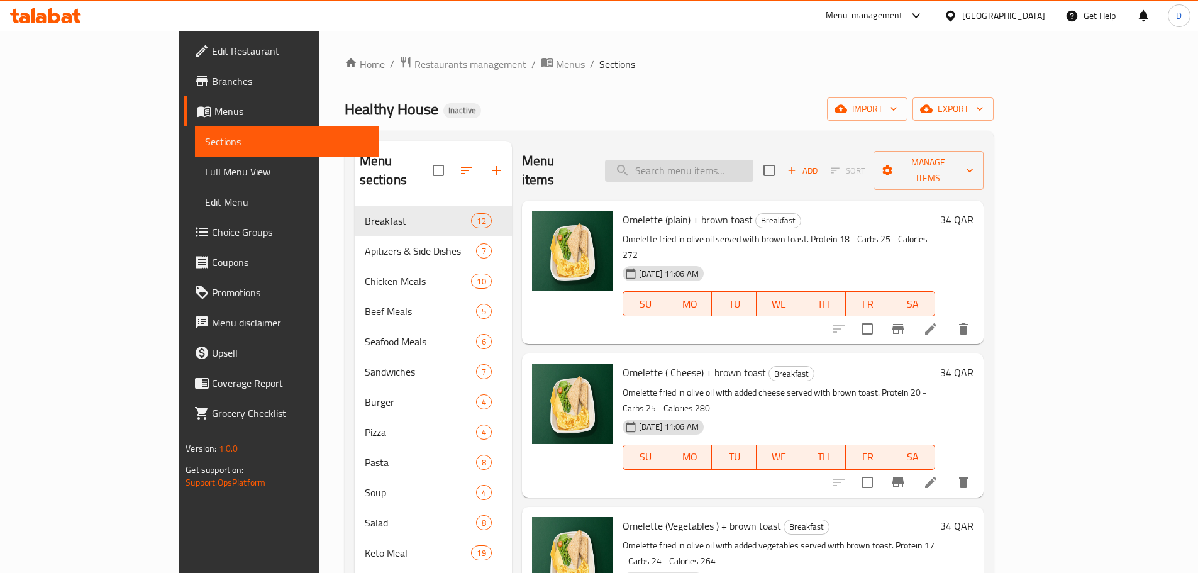
click at [753, 162] on input "search" at bounding box center [679, 171] width 148 height 22
paste input "Wrap Boiled Egg"
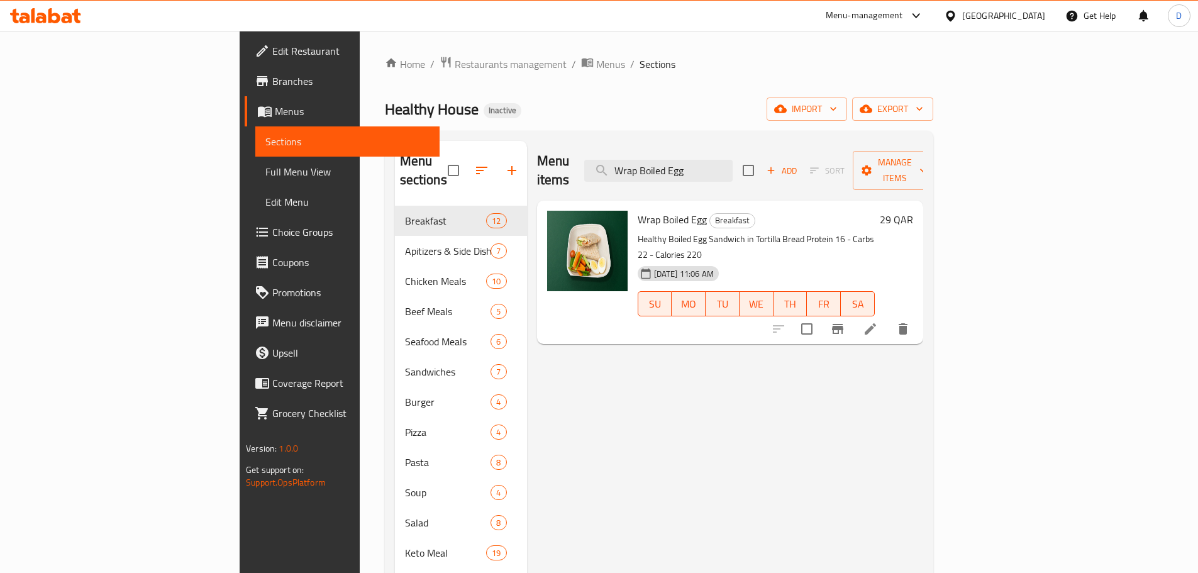
type input "Wrap Boiled Egg"
click at [878, 321] on icon at bounding box center [870, 328] width 15 height 15
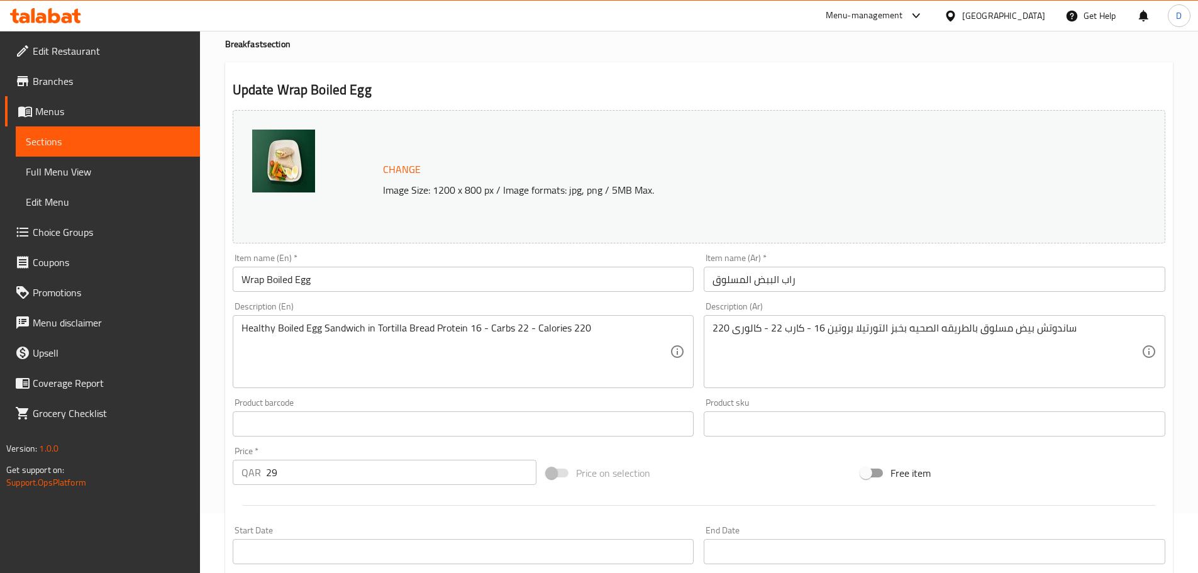
scroll to position [126, 0]
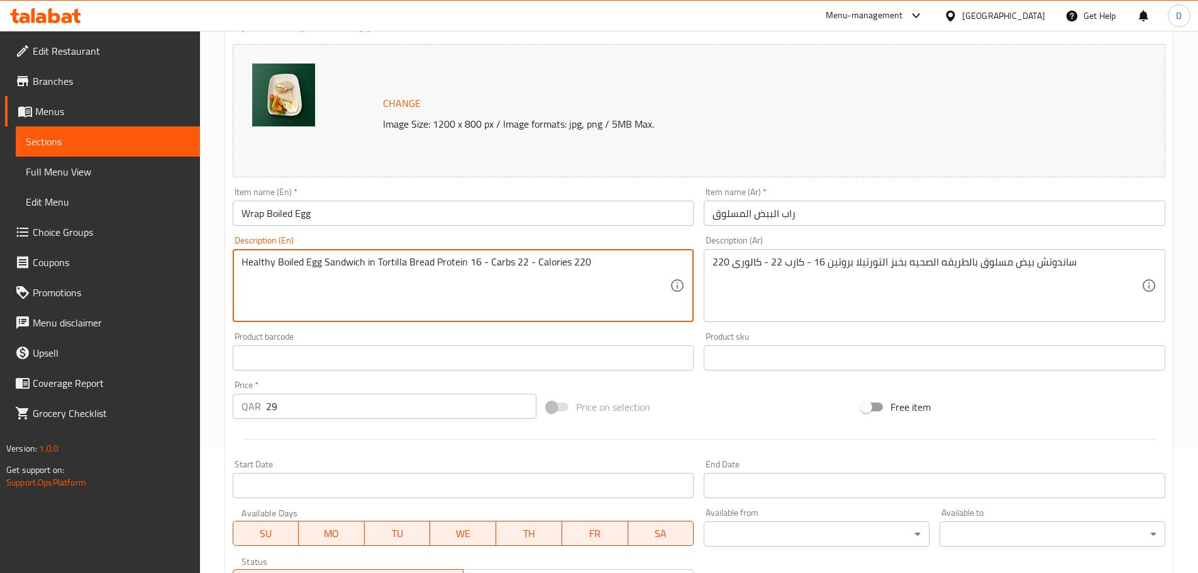
drag, startPoint x: 277, startPoint y: 261, endPoint x: 229, endPoint y: 261, distance: 47.1
click at [331, 265] on textarea "Boiled Egg Sandwich in Tortilla Bread Protein 16 - Carbs 22 - Calories 220" at bounding box center [455, 286] width 429 height 60
click at [427, 262] on textarea "Boiled Egg Sandwich in Tortilla Bread Protein 16 - Carbs 22 - Calories 220" at bounding box center [455, 286] width 429 height 60
paste textarea "Healthy"
click at [421, 258] on textarea "Boiled Egg Sandwich in Tortilla Bread Protein in Healthy way 16 - Carbs 22 - Ca…" at bounding box center [455, 286] width 429 height 60
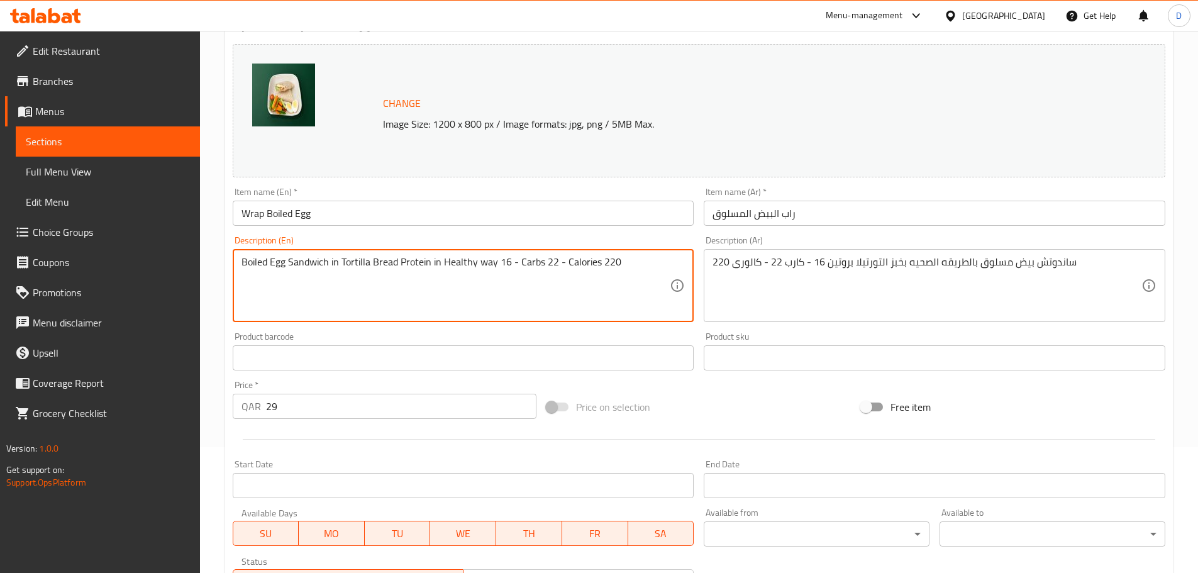
click at [421, 258] on textarea "Boiled Egg Sandwich in Tortilla Bread Protein in Healthy way 16 - Carbs 22 - Ca…" at bounding box center [455, 286] width 429 height 60
click at [460, 266] on textarea "Boiled Egg Sandwich in Tortilla Bread in Healthy way 16 - Carbs 22 - Calories 2…" at bounding box center [455, 286] width 429 height 60
paste textarea "Protein"
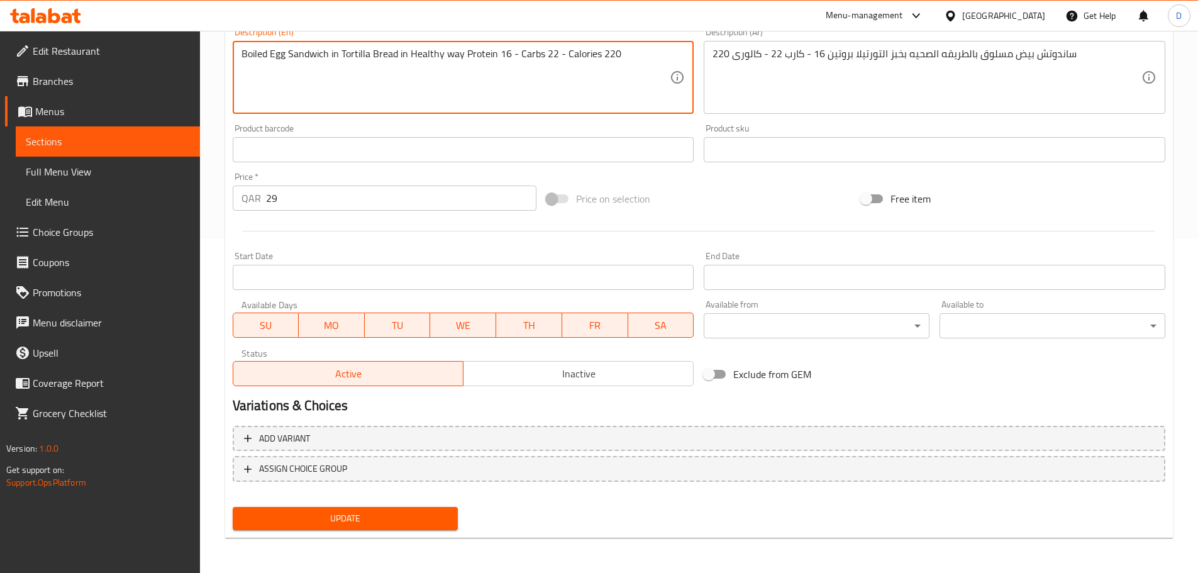
type textarea "Boiled Egg Sandwich in Tortilla Bread in Healthy way Protein 16 - Carbs 22 - Ca…"
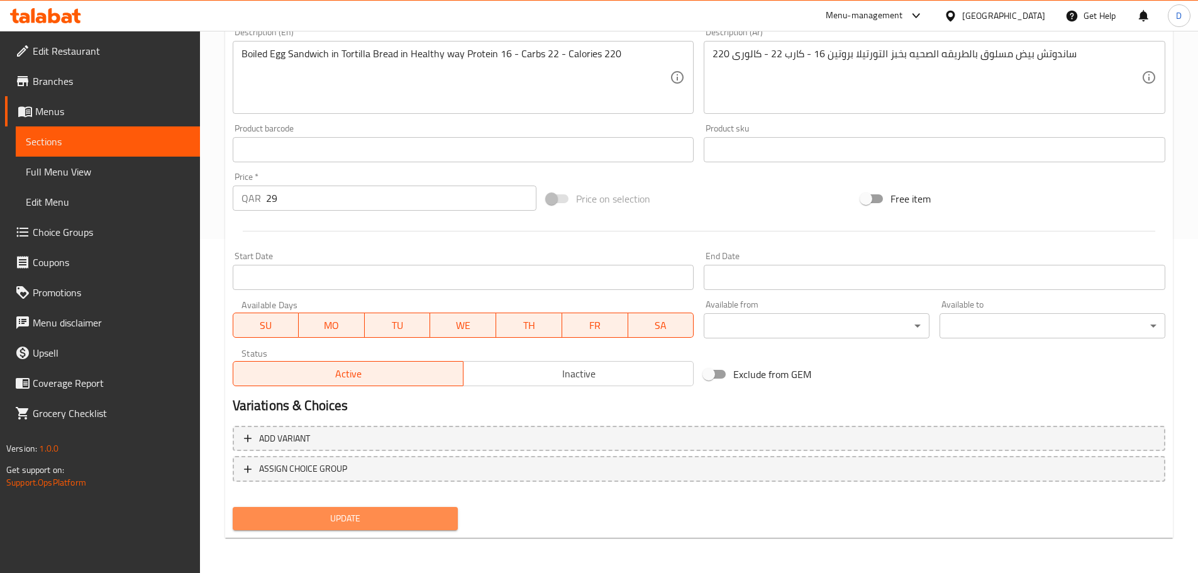
click at [367, 513] on span "Update" at bounding box center [346, 518] width 206 height 16
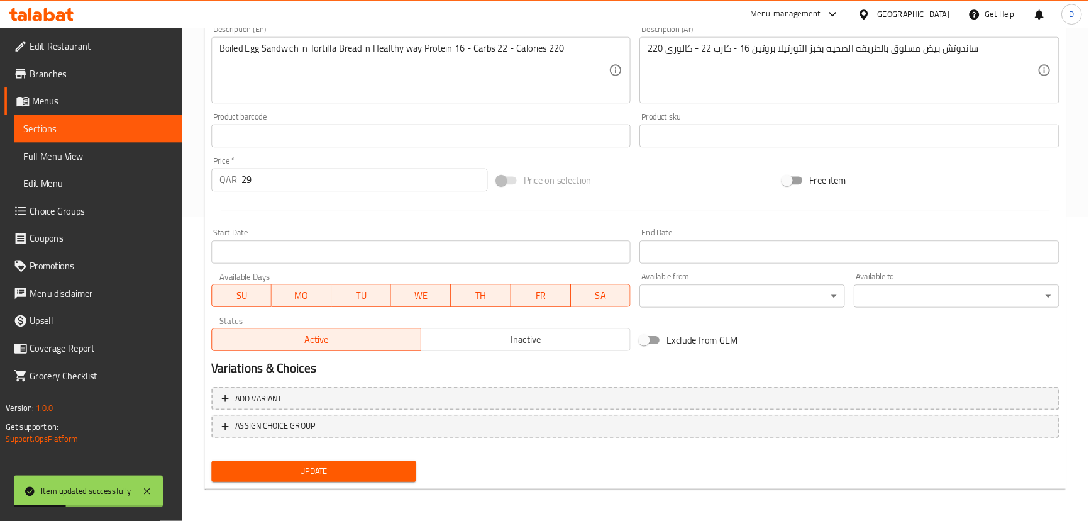
scroll to position [268, 0]
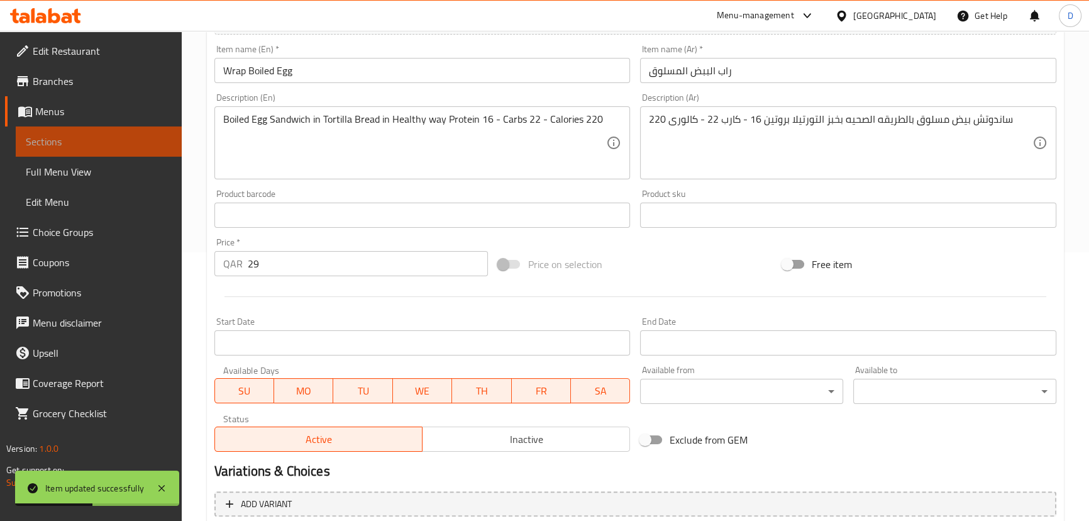
click at [135, 146] on span "Sections" at bounding box center [99, 141] width 146 height 15
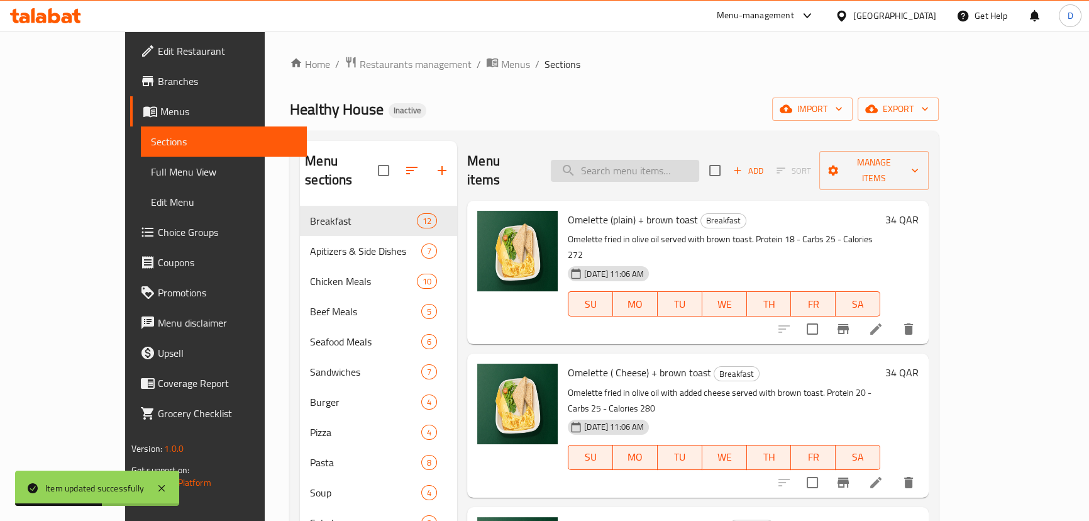
click at [678, 165] on input "search" at bounding box center [625, 171] width 148 height 22
paste input "Oats Meal"
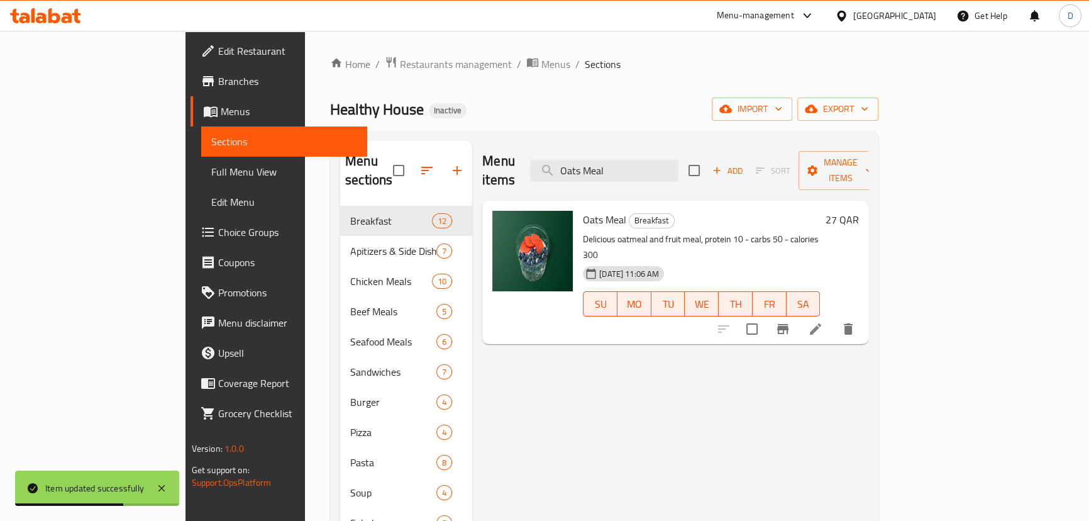
type input "Oats Meal"
click at [823, 321] on icon at bounding box center [815, 328] width 15 height 15
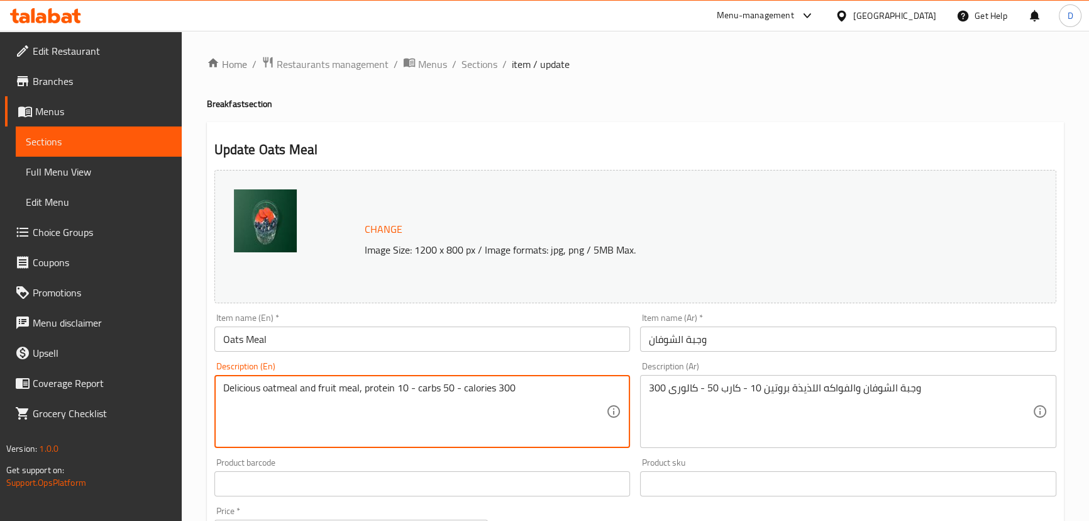
drag, startPoint x: 278, startPoint y: 385, endPoint x: 297, endPoint y: 386, distance: 18.3
click at [267, 391] on textarea "Delicious oat and fruit meal, protein 10 - carbs 50 - calories 300" at bounding box center [414, 412] width 383 height 60
drag, startPoint x: 264, startPoint y: 391, endPoint x: 214, endPoint y: 387, distance: 50.5
click at [214, 387] on div "Delicious oat and fruit meal, protein 10 - carbs 50 - calories 300 Description …" at bounding box center [422, 411] width 416 height 73
type textarea "oat and fruit meal, protein 10 - carbs 50 - calories 300"
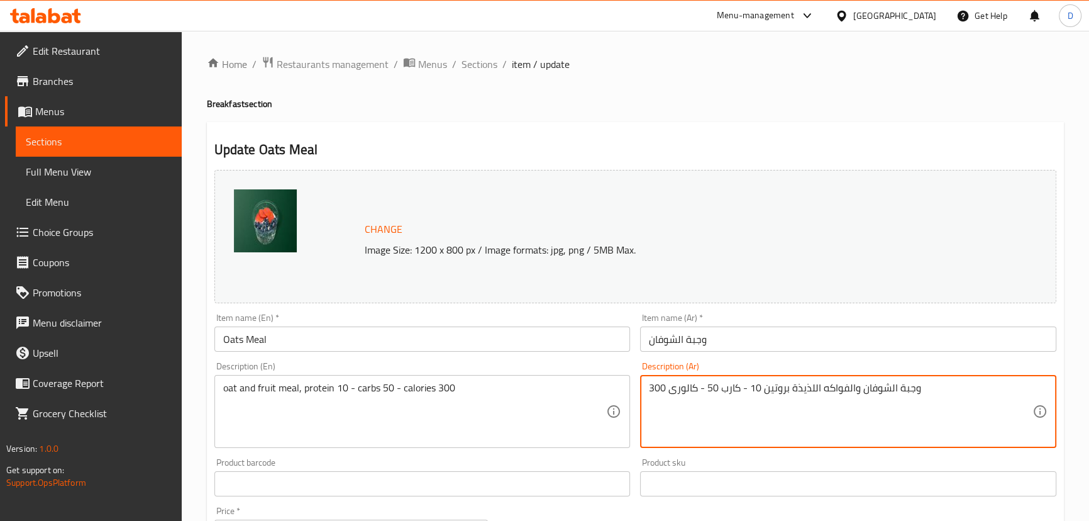
click at [809, 387] on textarea "وجبة الشوفان والفواكه اللذيذة بروتين 10 - كارب 50 - كالورى 300" at bounding box center [840, 412] width 383 height 60
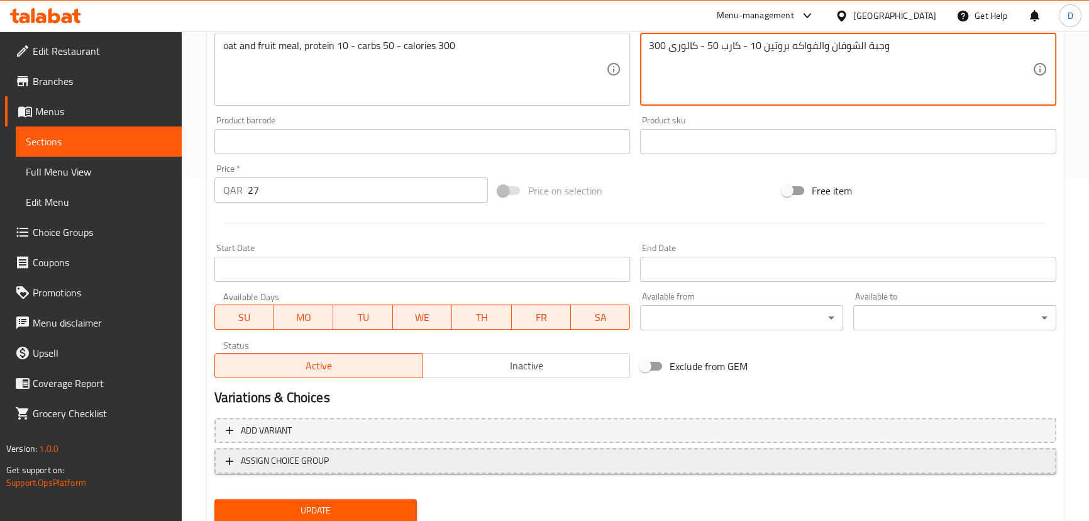
scroll to position [343, 0]
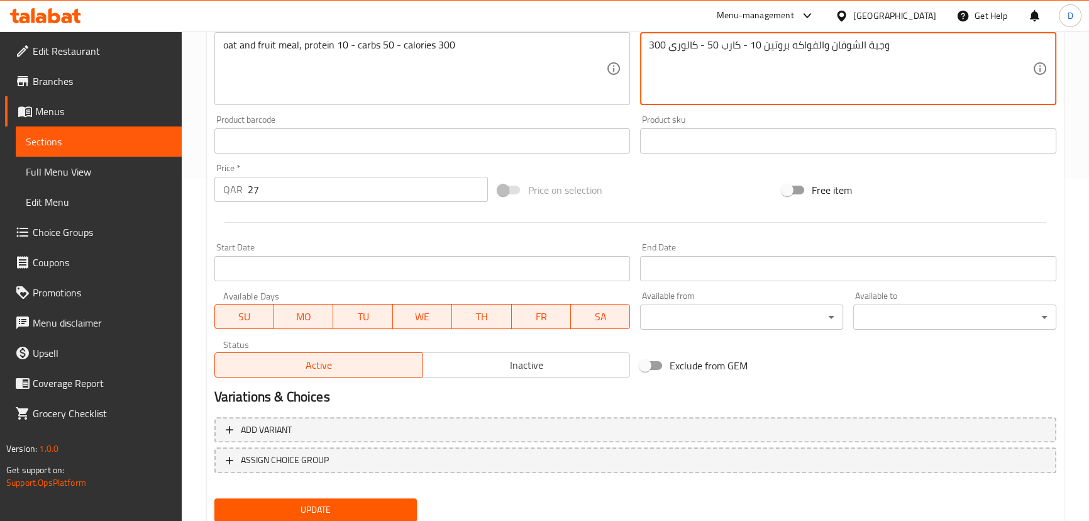
type textarea "وجبة الشوفان والفواكه بروتين 10 - كارب 50 - كالورى 300"
click at [341, 505] on span "Update" at bounding box center [315, 510] width 183 height 16
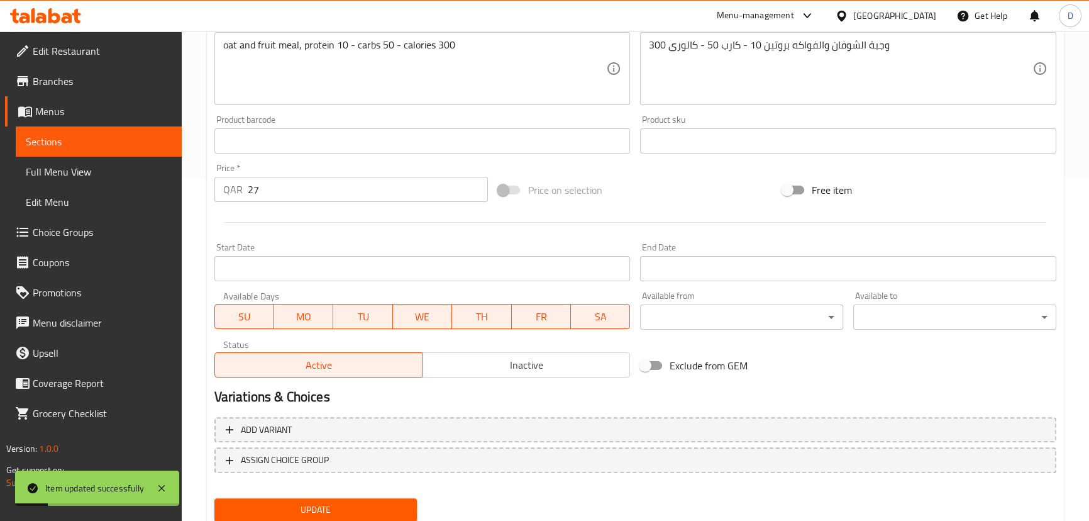
click at [400, 508] on span "Update" at bounding box center [315, 510] width 183 height 16
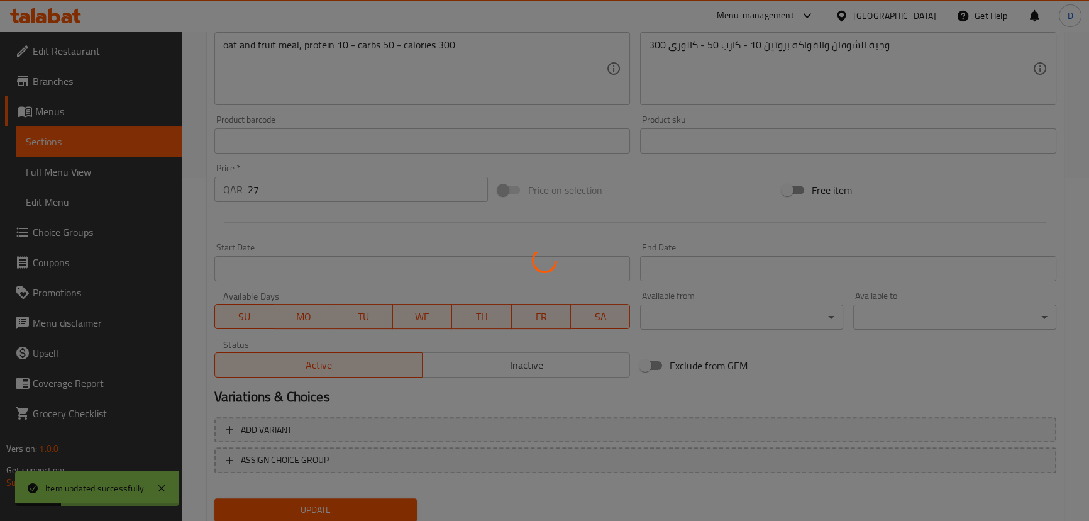
scroll to position [228, 0]
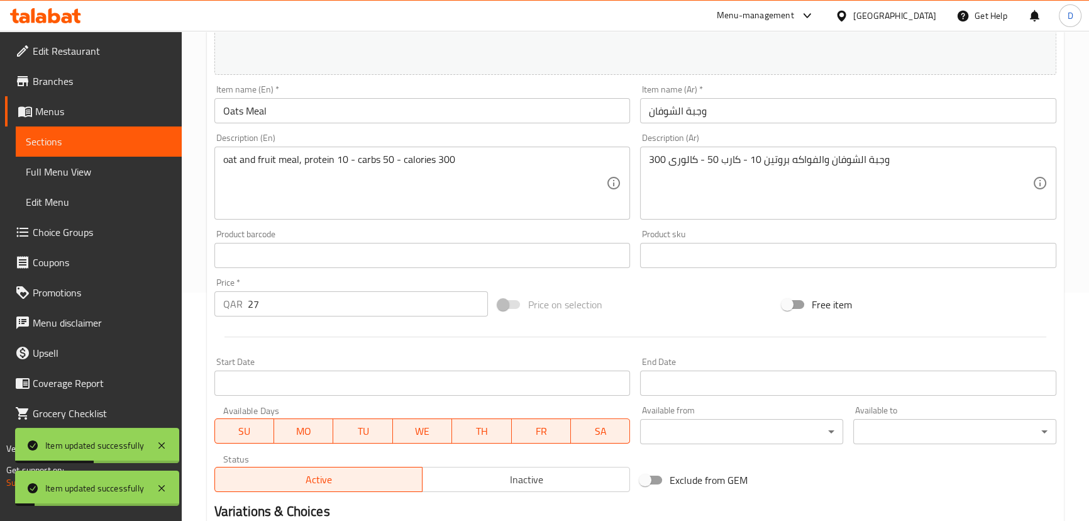
drag, startPoint x: 164, startPoint y: 140, endPoint x: 382, endPoint y: 18, distance: 250.2
click at [164, 140] on span "Sections" at bounding box center [99, 141] width 146 height 15
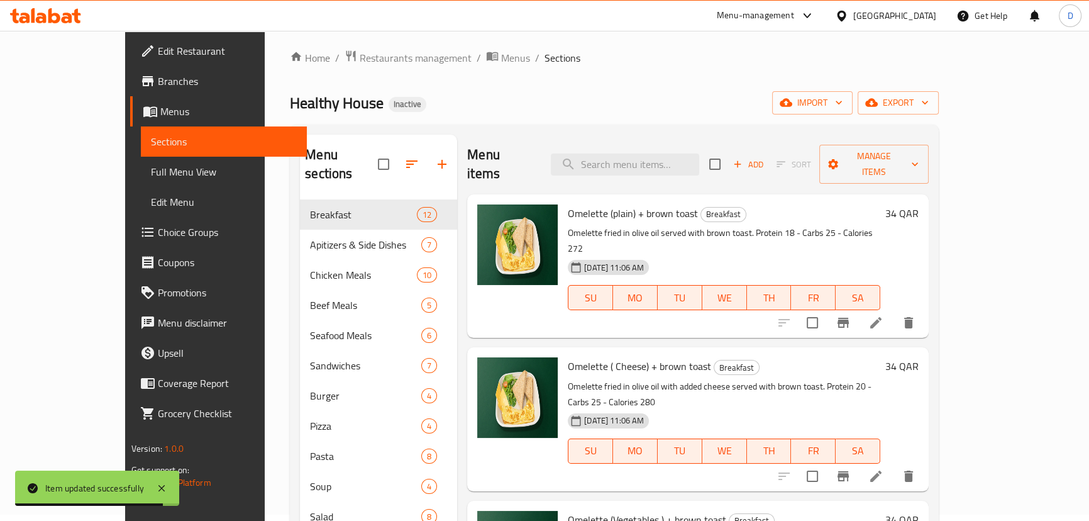
scroll to position [5, 0]
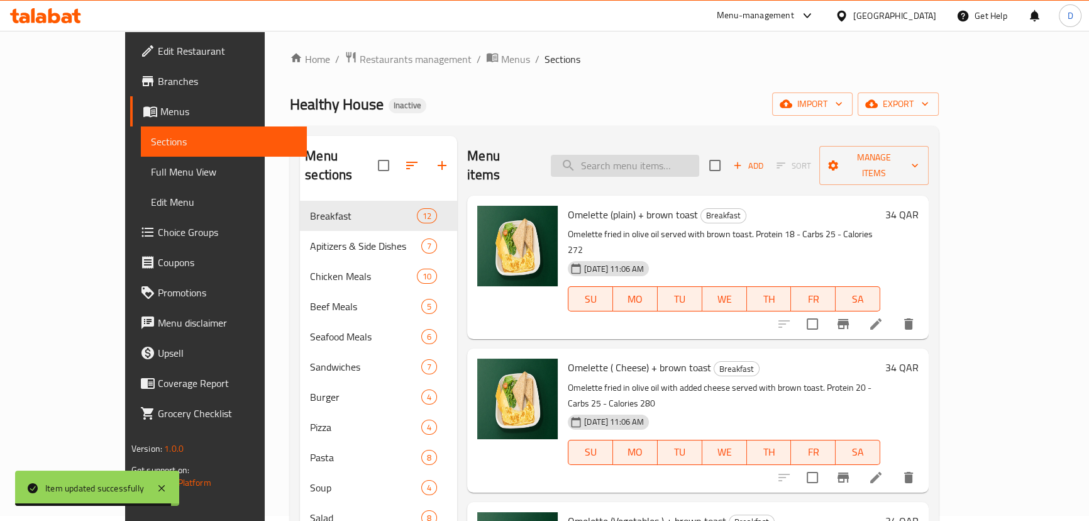
click at [654, 155] on input "search" at bounding box center [625, 166] width 148 height 22
paste input "Pesto Sauce Hallumi Cheese Sandwich"
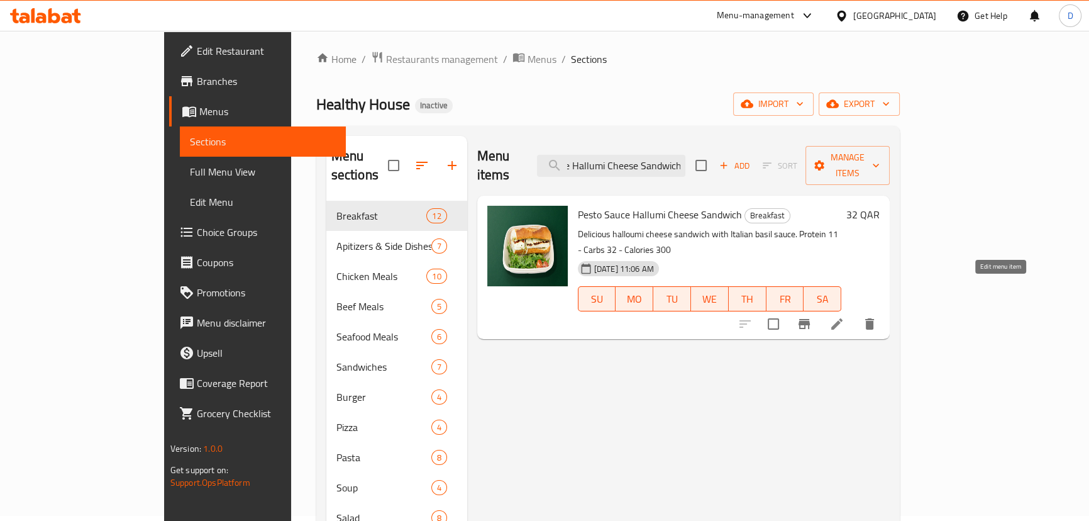
type input "Pesto Sauce Hallumi Cheese Sandwich"
click at [844, 316] on icon at bounding box center [836, 323] width 15 height 15
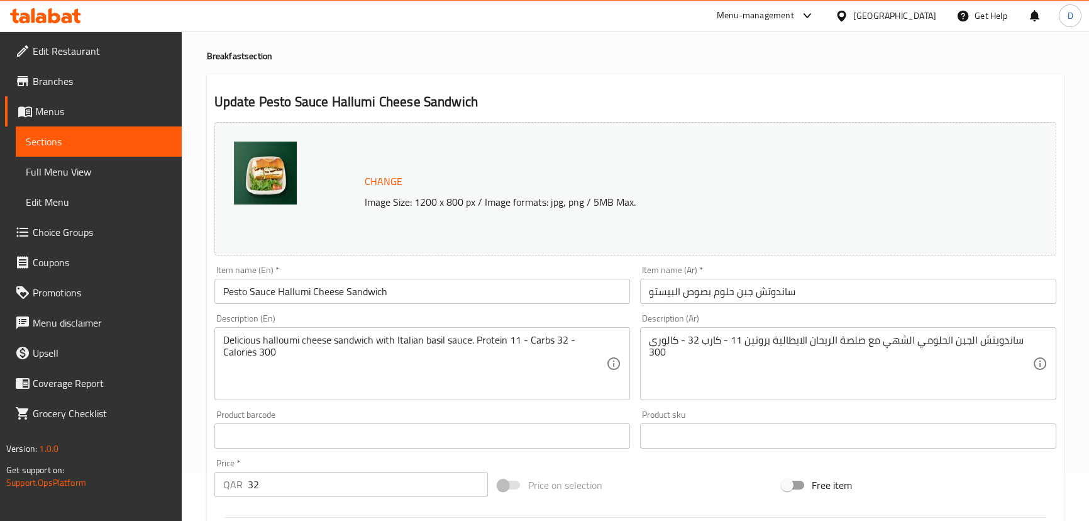
scroll to position [114, 0]
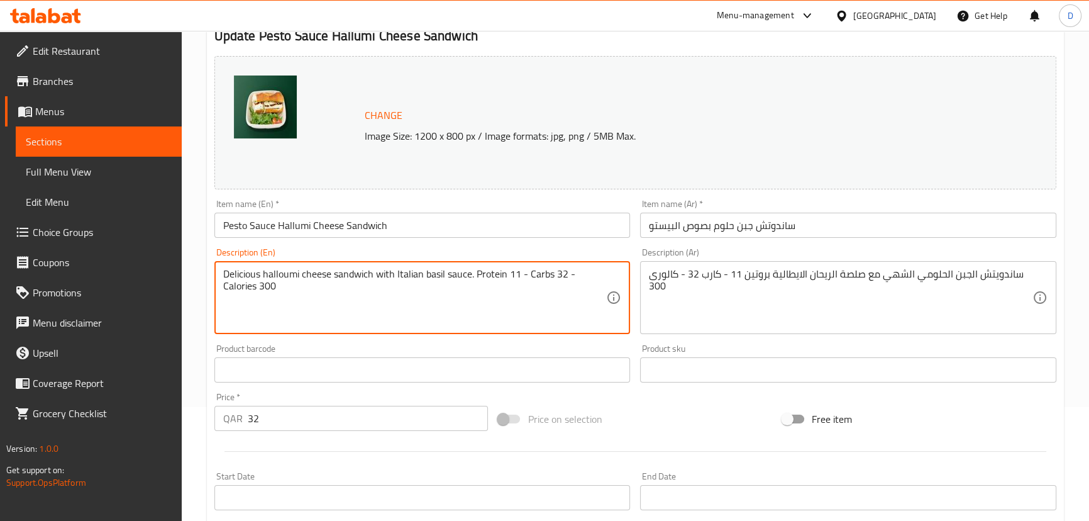
drag, startPoint x: 263, startPoint y: 271, endPoint x: 201, endPoint y: 275, distance: 63.0
type textarea "halloumi cheese sandwich with Italian basil sauce. Protein 11 - Carbs 32 - Calo…"
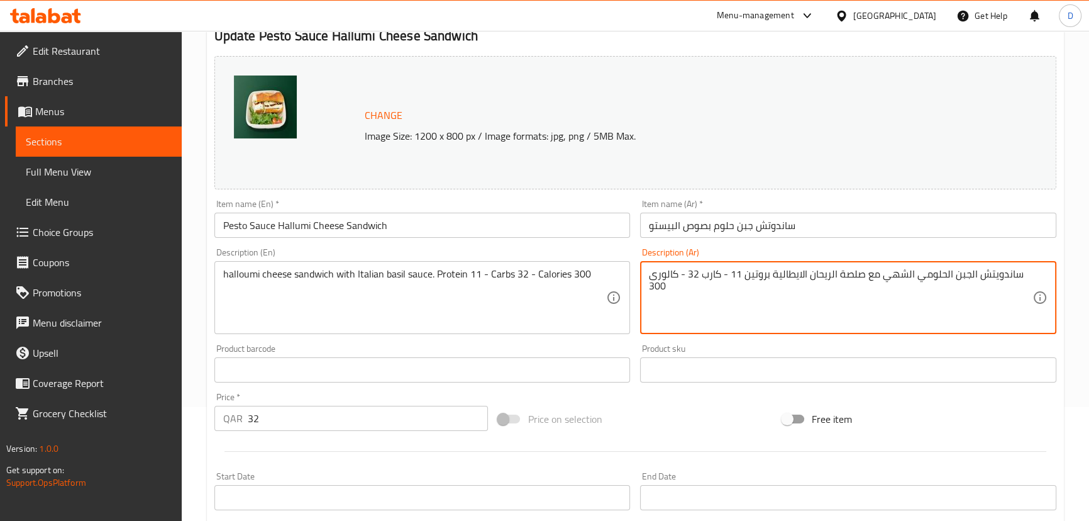
click at [900, 270] on textarea "ساندويتش الجبن الحلومي الشهي مع صلصة الريحان الايطالية بروتين 11 - كارب 32 - كا…" at bounding box center [840, 298] width 383 height 60
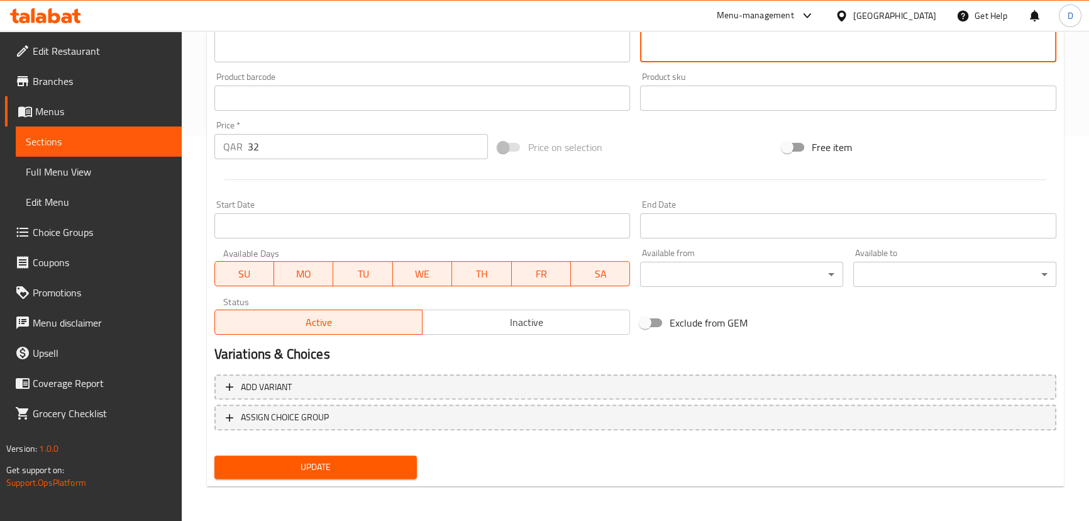
type textarea "ساندويتش الجبن الحلومي مع صلصة الريحان الايطالية بروتين 11 - كارب 32 - كالورى 3…"
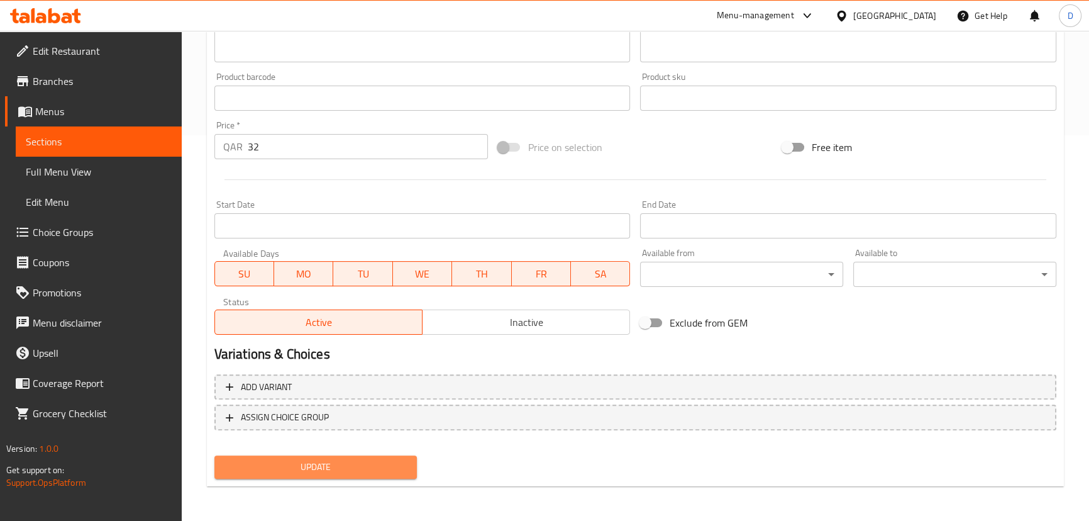
click at [366, 460] on span "Update" at bounding box center [315, 467] width 183 height 16
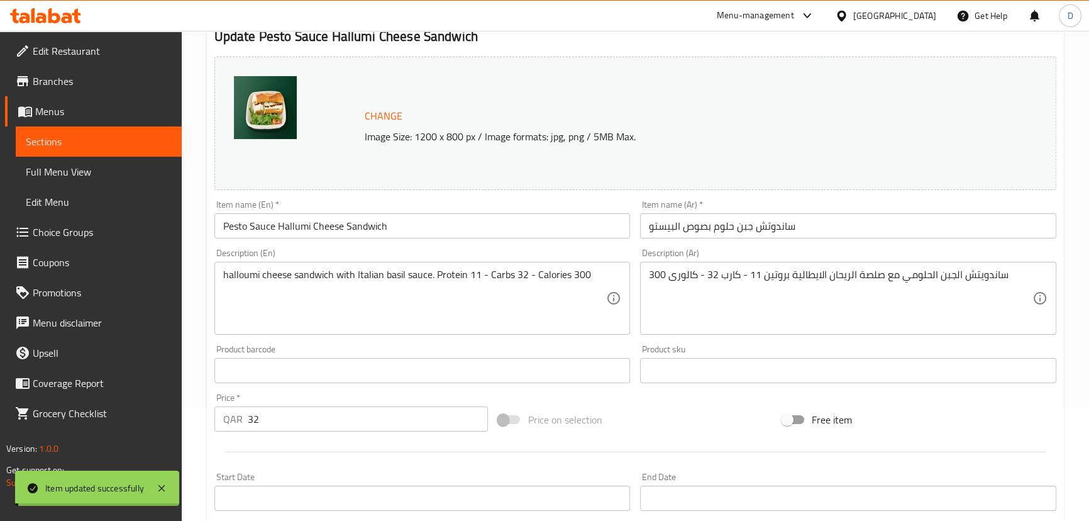
scroll to position [100, 0]
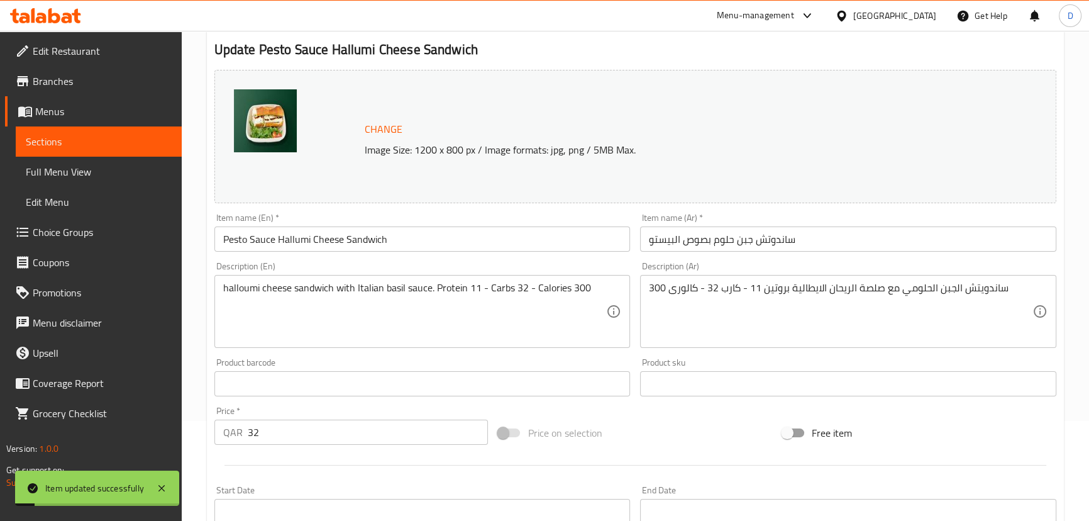
click at [126, 137] on span "Sections" at bounding box center [99, 141] width 146 height 15
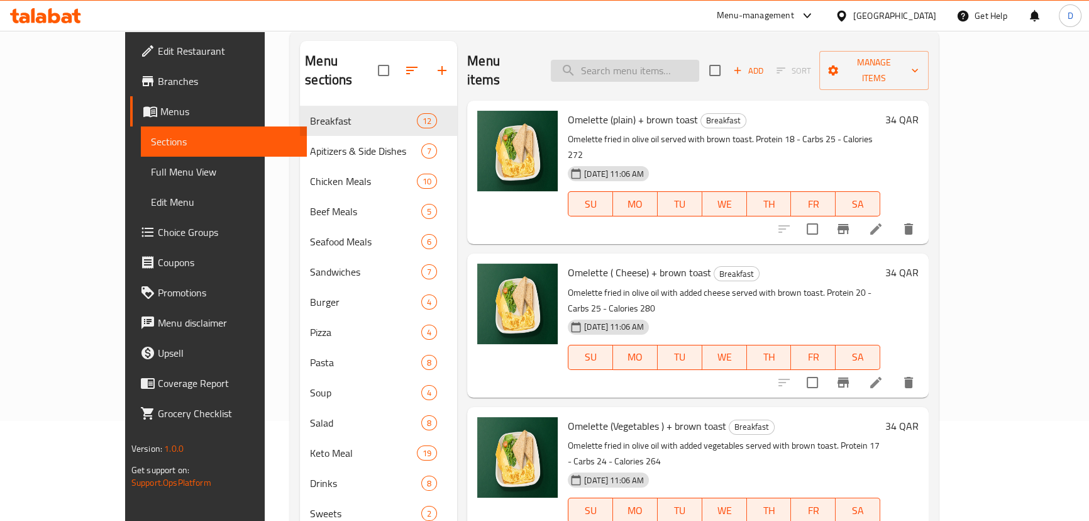
click at [601, 69] on input "search" at bounding box center [625, 71] width 148 height 22
paste input "Creamy Cheeder Cheese Sandwich"
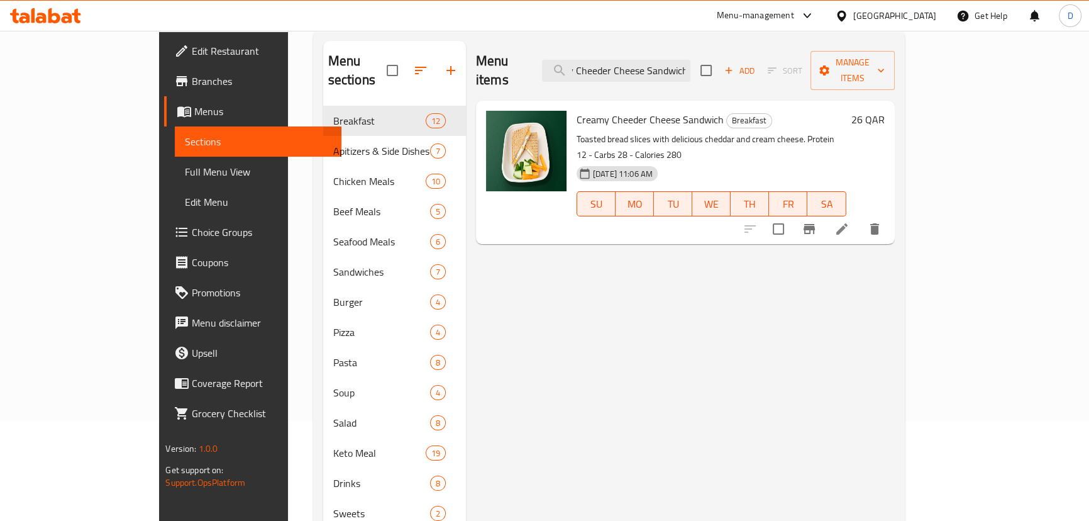
type input "Creamy Cheeder Cheese Sandwich"
click at [849, 221] on icon at bounding box center [841, 228] width 15 height 15
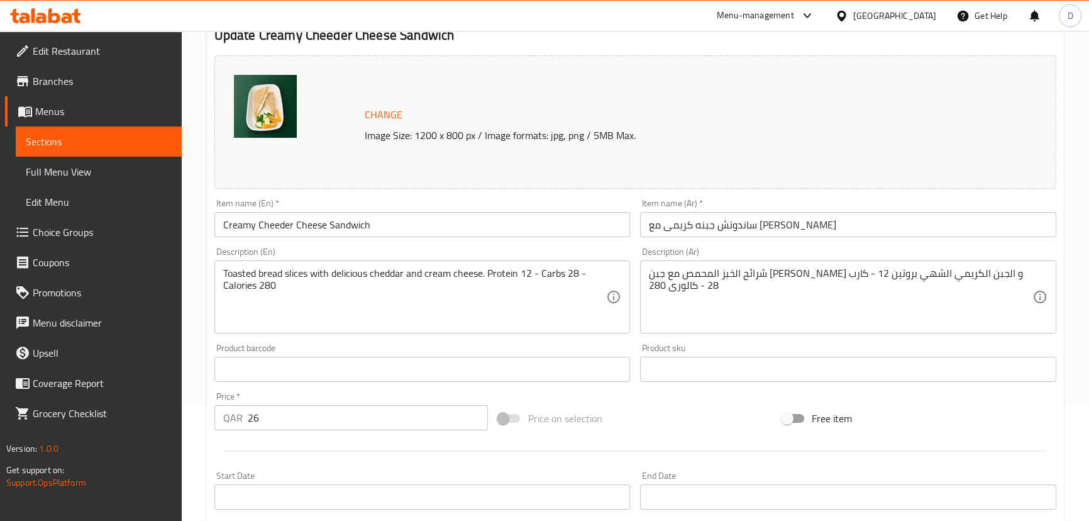
scroll to position [171, 0]
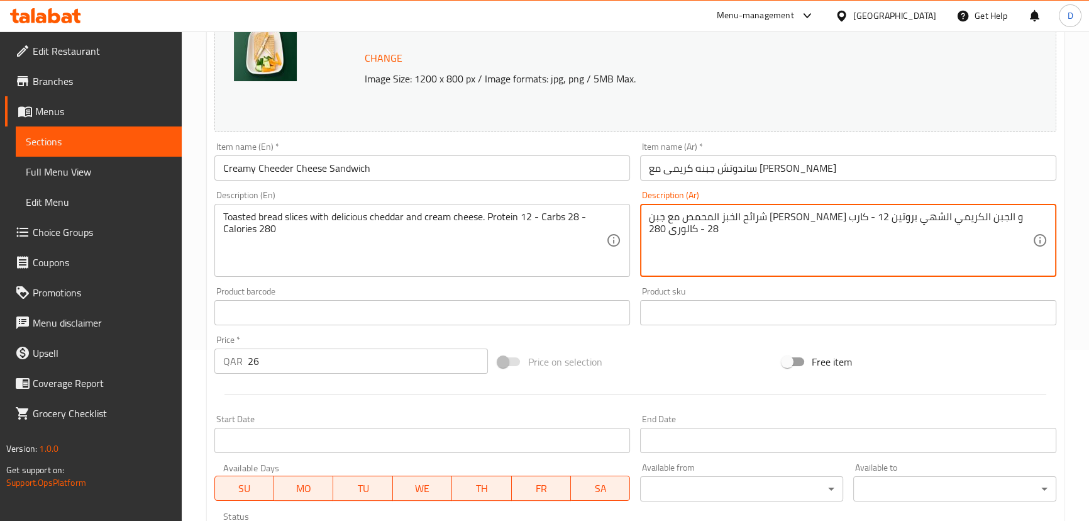
click at [778, 219] on textarea "شرائح الخبز المحمص مع جبن الشيدر و الجبن الكريمي الشهي بروتين 12 - كارب 28 - كا…" at bounding box center [840, 241] width 383 height 60
type textarea "شرائح الخبز المحمص مع جبن الشيدر و الجبن الكريمي بروتين 12 - كارب 28 - كالورى 2…"
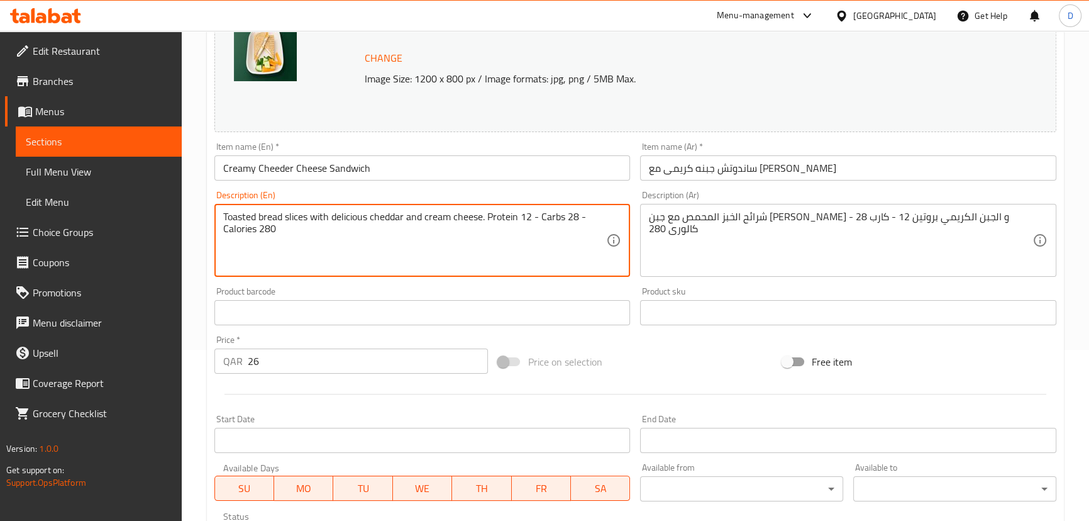
click at [362, 214] on textarea "Toasted bread slices with delicious cheddar and cream cheese. Protein 12 - Carb…" at bounding box center [414, 241] width 383 height 60
click at [420, 218] on textarea "Toasted bread slices with cheddar and cream cheese. Protein 12 - Carbs 28 - Cal…" at bounding box center [414, 241] width 383 height 60
click at [370, 218] on textarea "Toasted bread slices with cheddar and cream cheese. Protein 12 - Carbs 28 - Cal…" at bounding box center [414, 241] width 383 height 60
click at [368, 218] on textarea "Toasted bread slices with cheddar and cream cheese. Protein 12 - Carbs 28 - Cal…" at bounding box center [414, 241] width 383 height 60
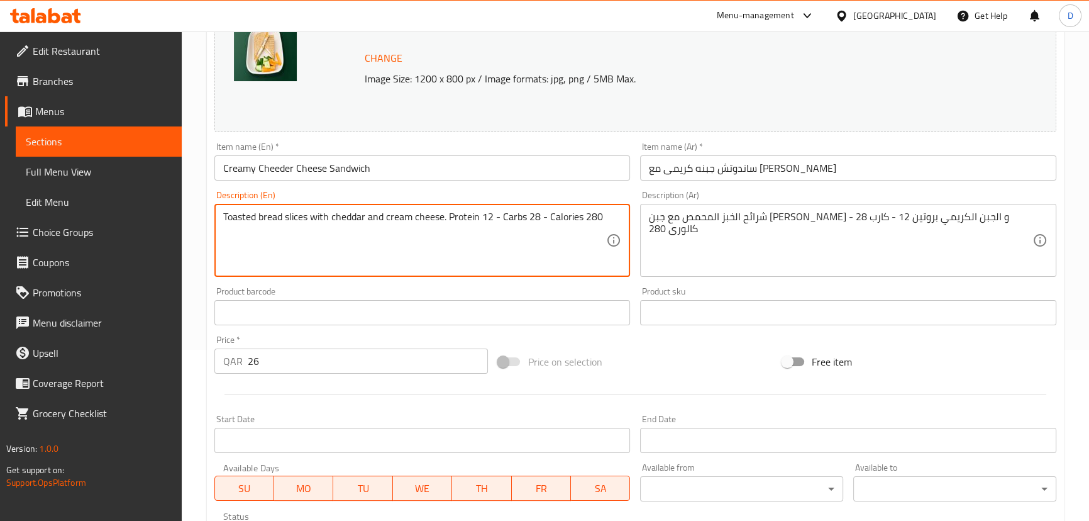
paste textarea "cheese"
click at [445, 218] on textarea "Toasted bread slices with cheddar cheese and cream cheese. Protein 12 - Carbs 2…" at bounding box center [414, 241] width 383 height 60
click at [444, 216] on textarea "Toasted bread slices with cheddar cheese and cream cheese. Protein 12 - Carbs 2…" at bounding box center [414, 241] width 383 height 60
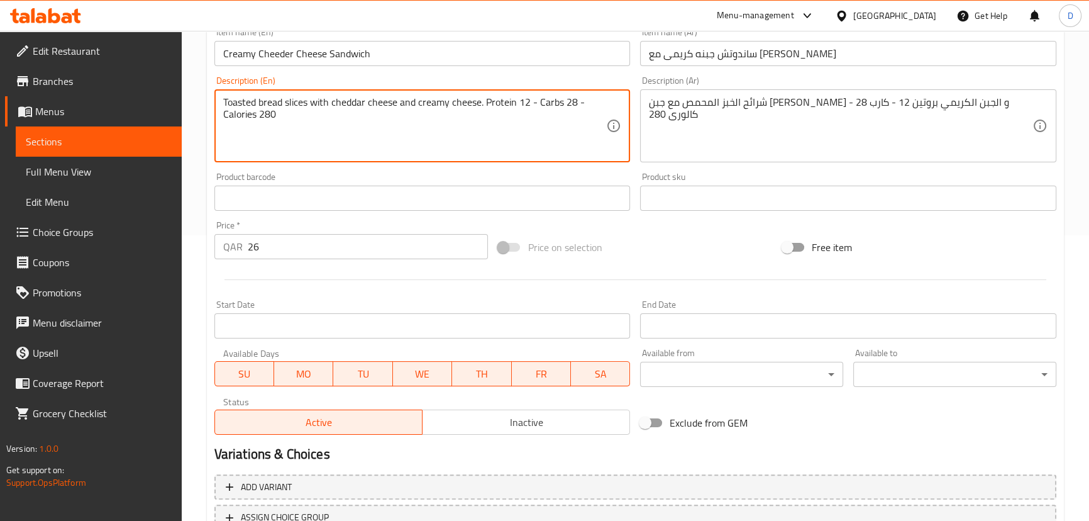
scroll to position [385, 0]
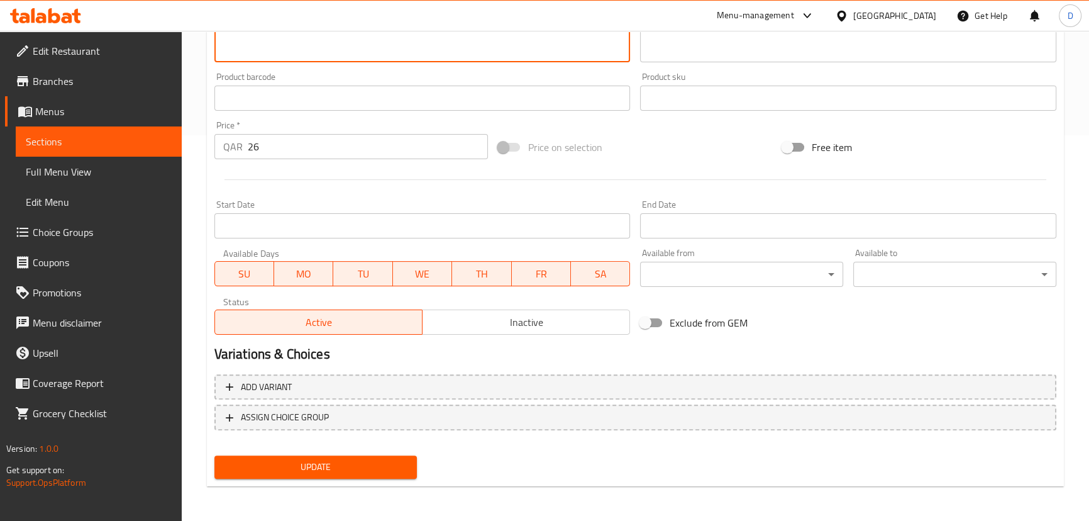
type textarea "Toasted bread slices with cheddar cheese and creamy cheese. Protein 12 - Carbs …"
click at [371, 464] on span "Update" at bounding box center [315, 467] width 183 height 16
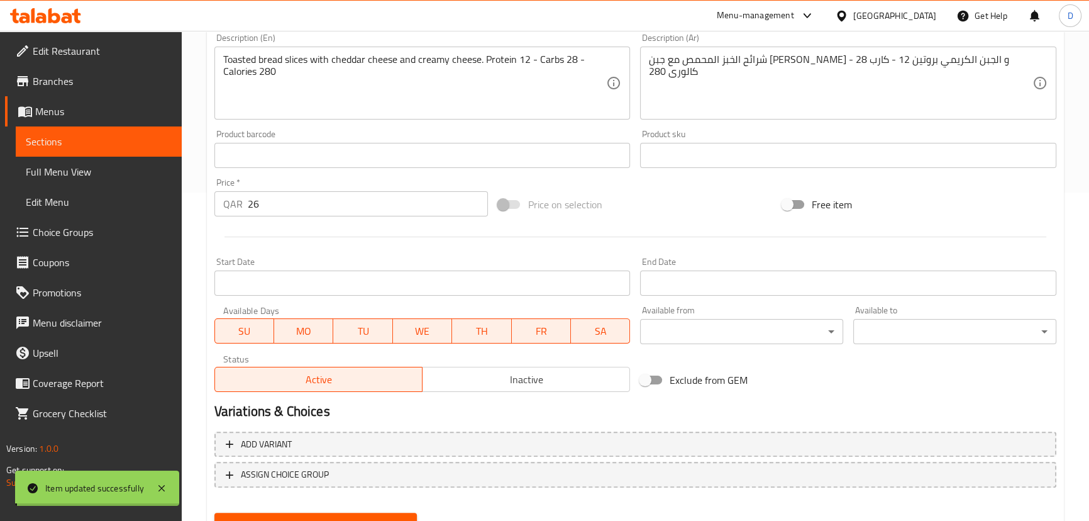
scroll to position [157, 0]
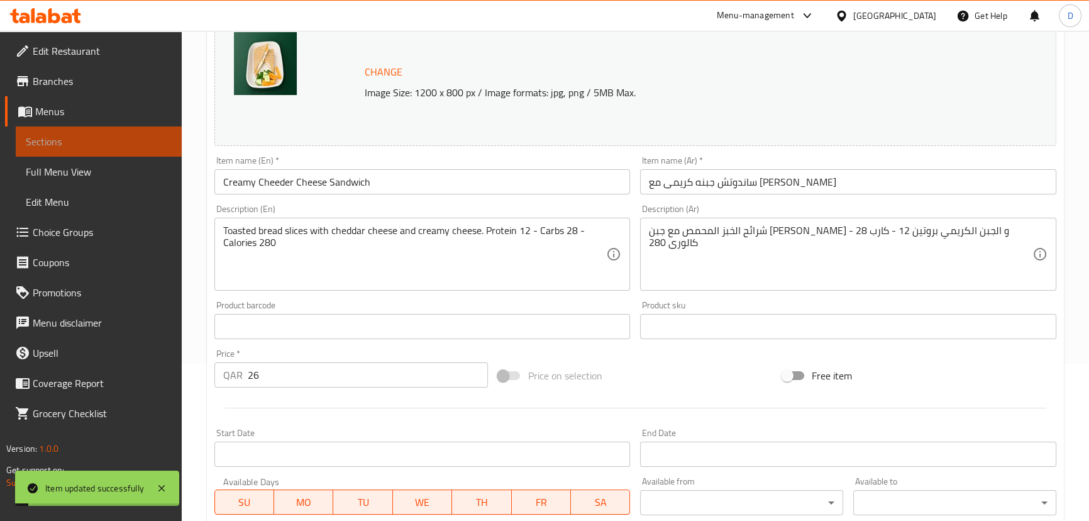
drag, startPoint x: 140, startPoint y: 146, endPoint x: 337, endPoint y: 1, distance: 245.1
click at [140, 146] on span "Sections" at bounding box center [99, 141] width 146 height 15
